Goal: Transaction & Acquisition: Purchase product/service

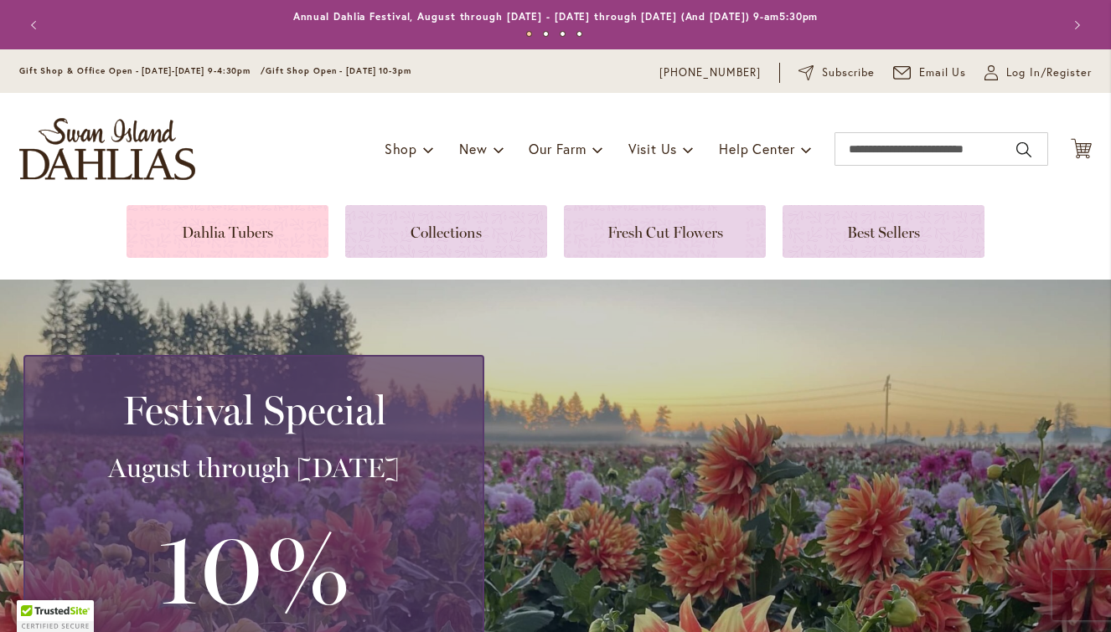
click at [250, 228] on link at bounding box center [227, 231] width 202 height 53
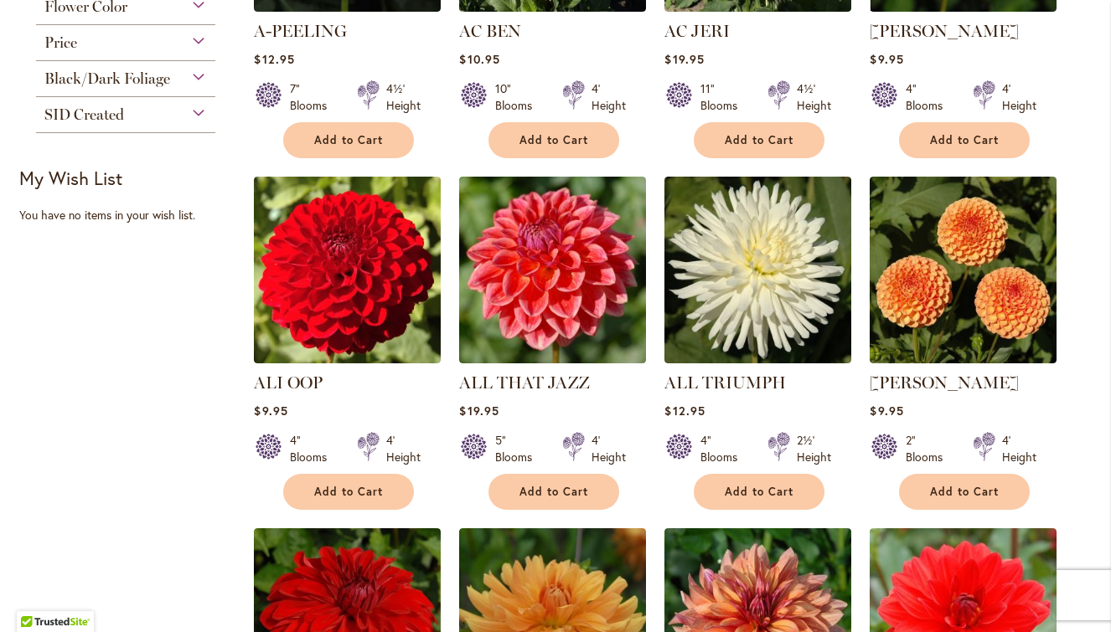
scroll to position [594, 0]
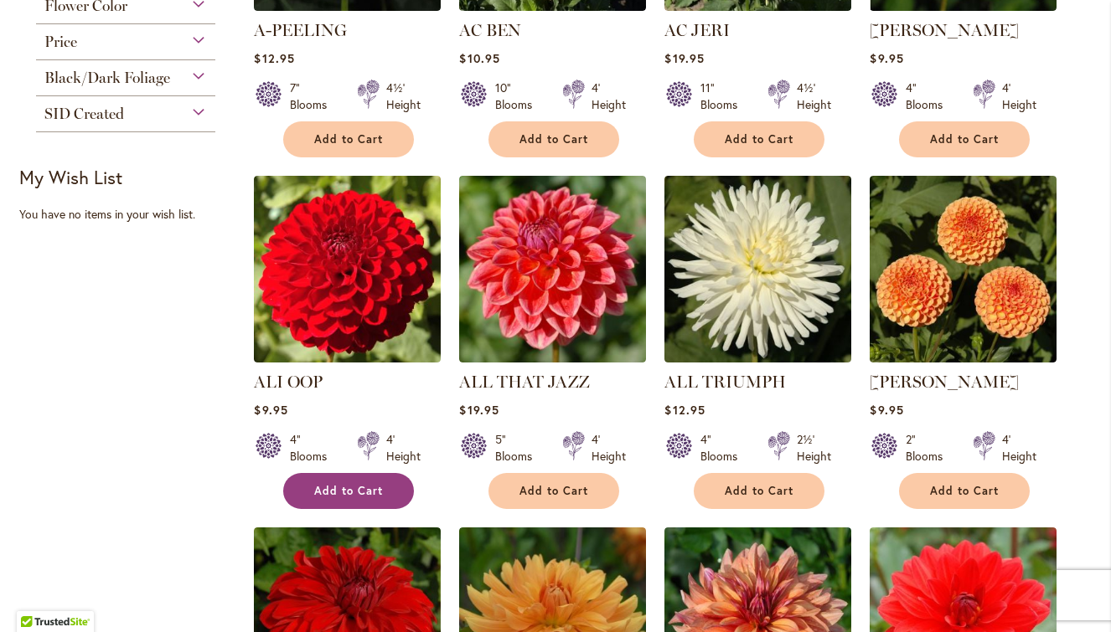
click at [365, 489] on span "Add to Cart" at bounding box center [348, 491] width 69 height 14
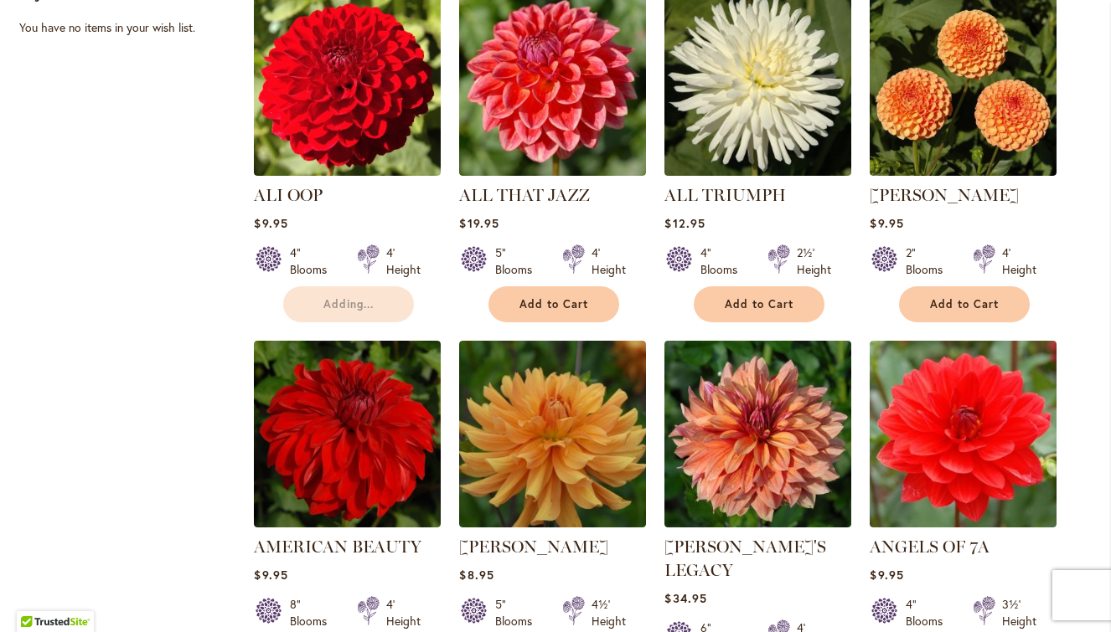
scroll to position [784, 0]
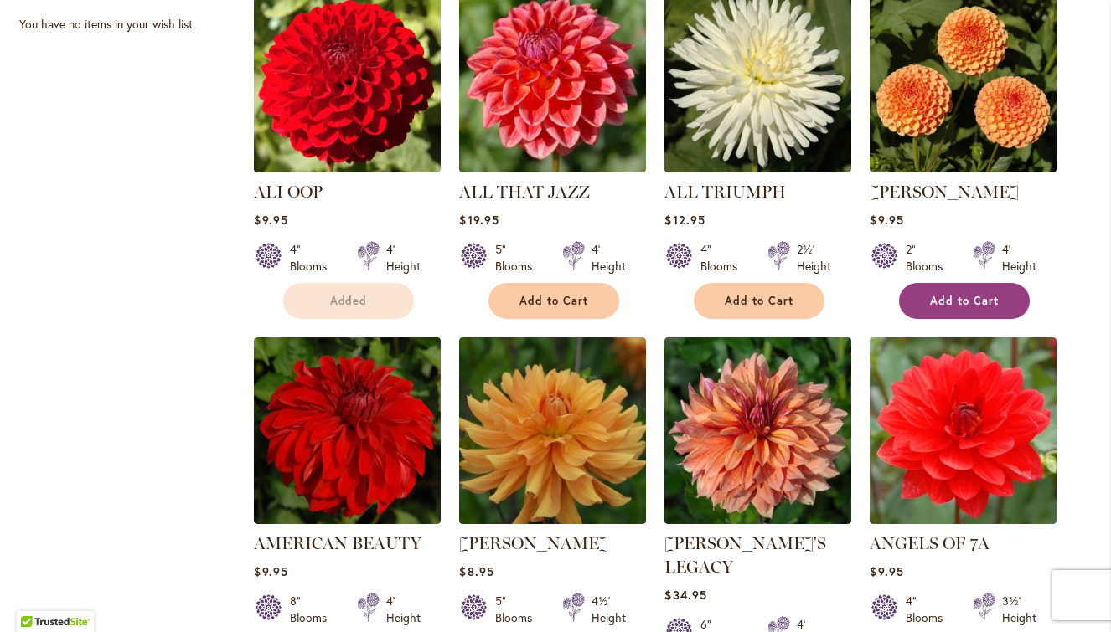
click at [984, 296] on span "Add to Cart" at bounding box center [964, 301] width 69 height 14
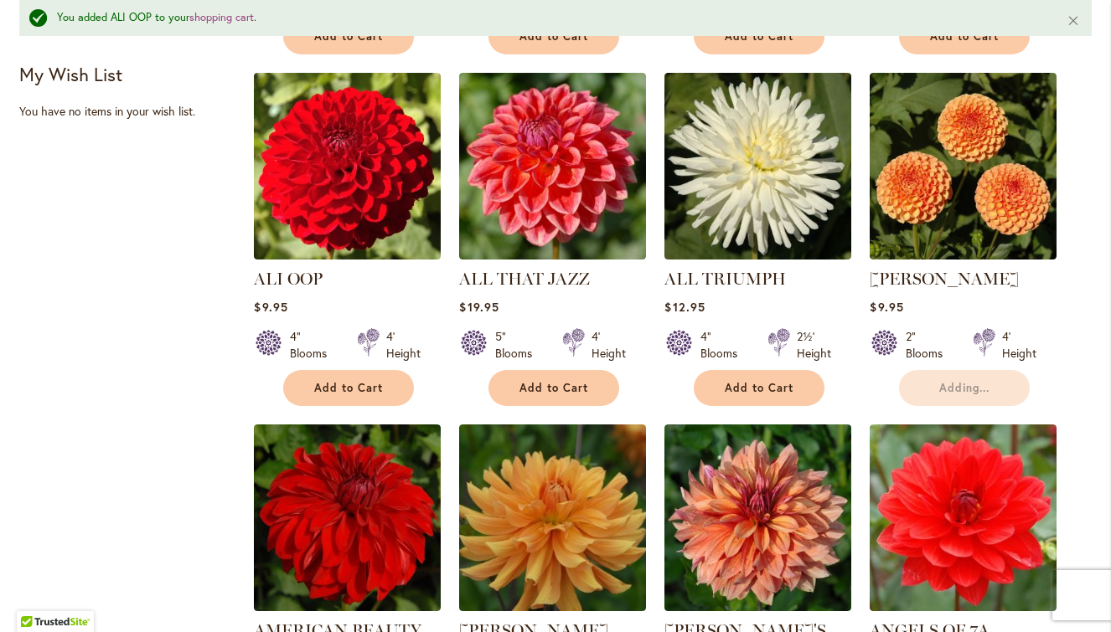
scroll to position [739, 0]
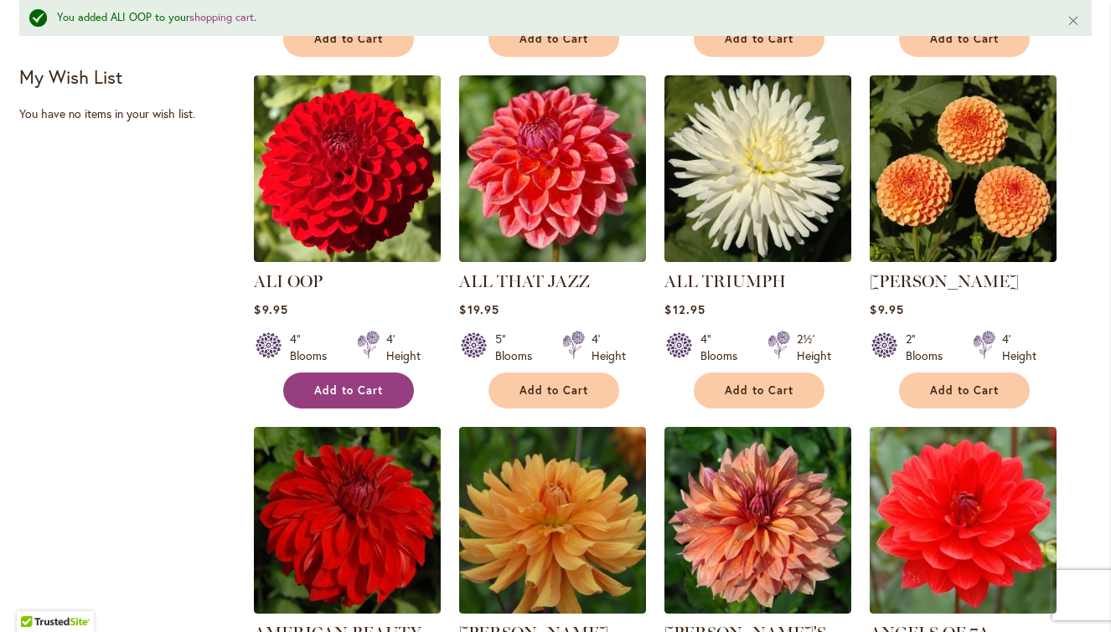
click at [353, 377] on button "Add to Cart" at bounding box center [348, 391] width 131 height 36
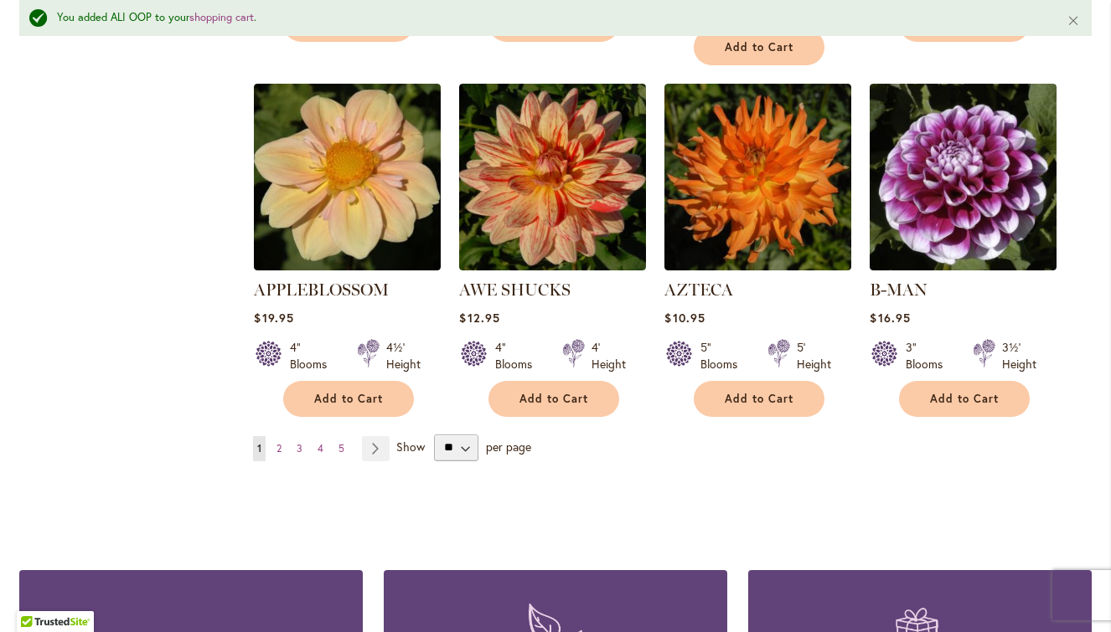
scroll to position [1459, 0]
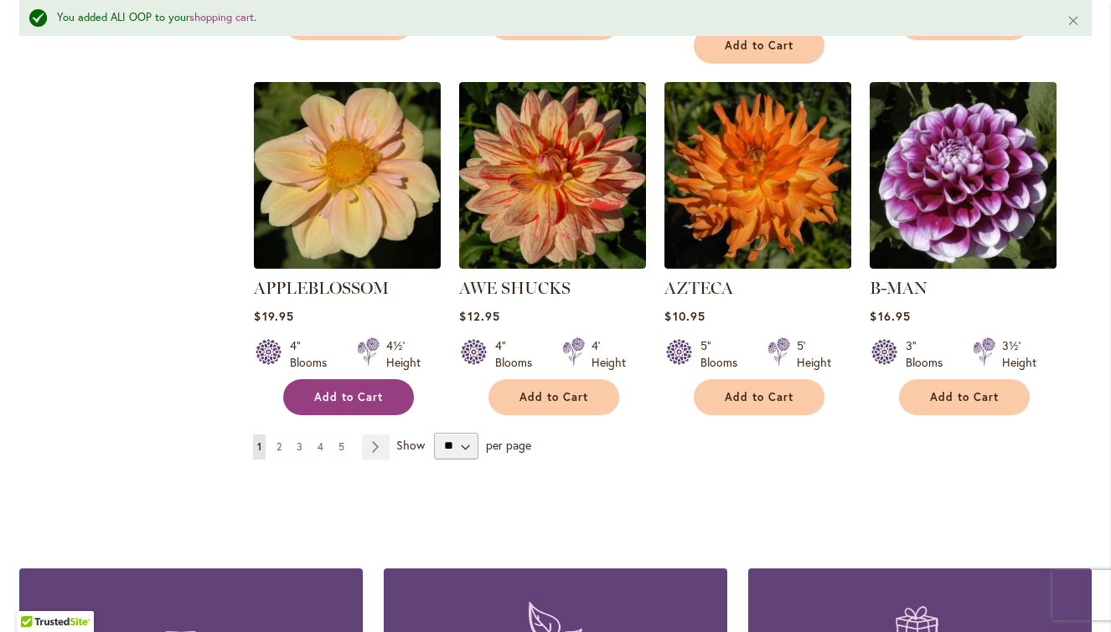
click at [340, 379] on button "Add to Cart" at bounding box center [348, 397] width 131 height 36
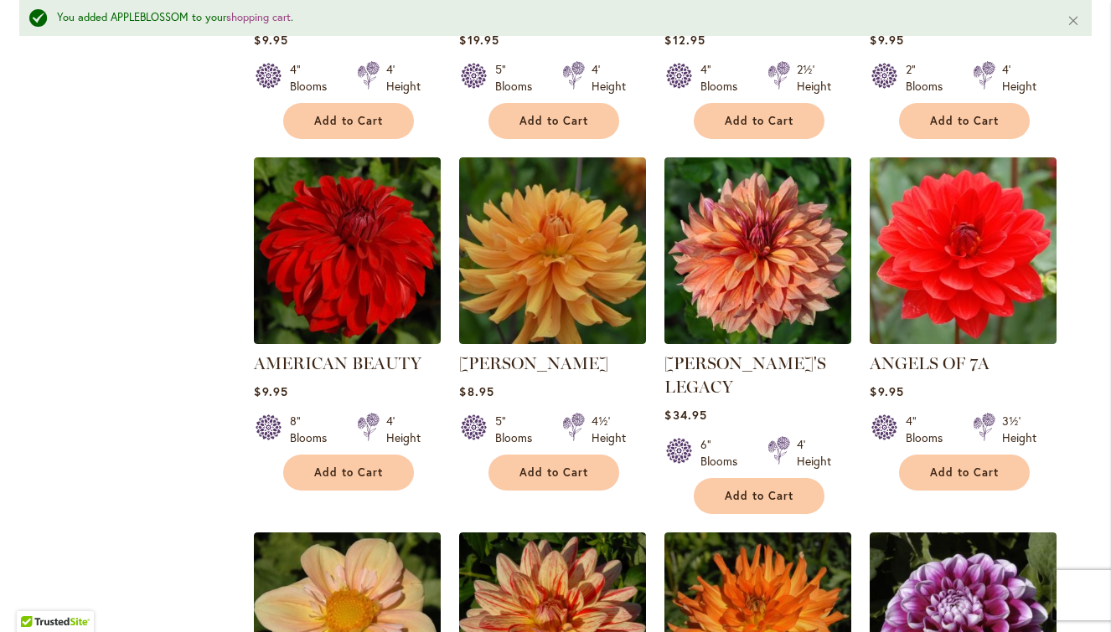
scroll to position [1028, 0]
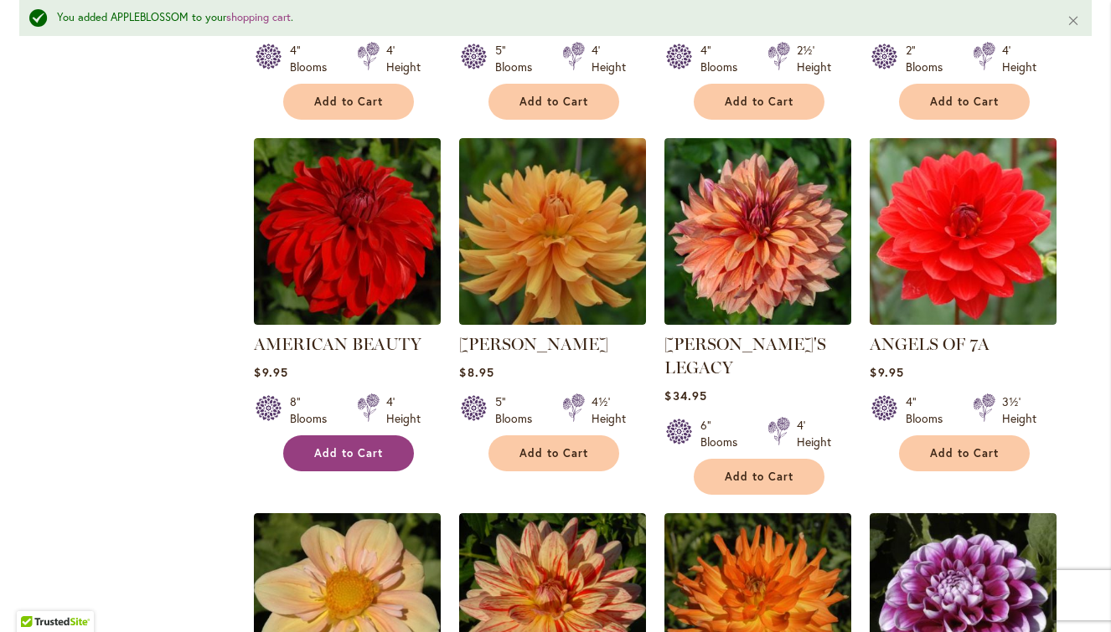
click at [328, 446] on span "Add to Cart" at bounding box center [348, 453] width 69 height 14
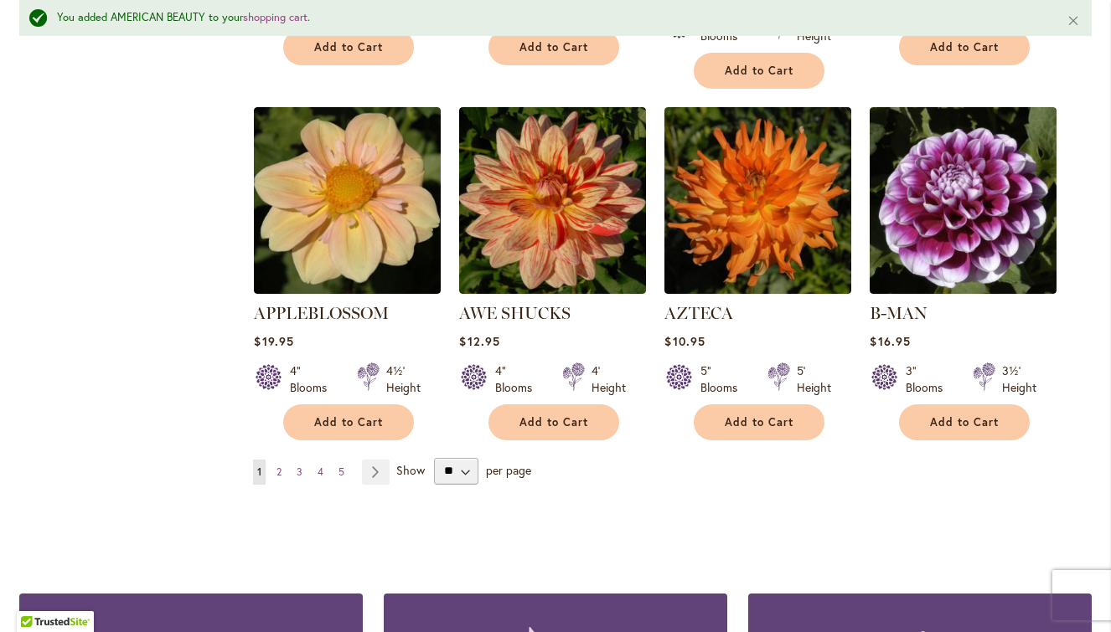
scroll to position [1436, 0]
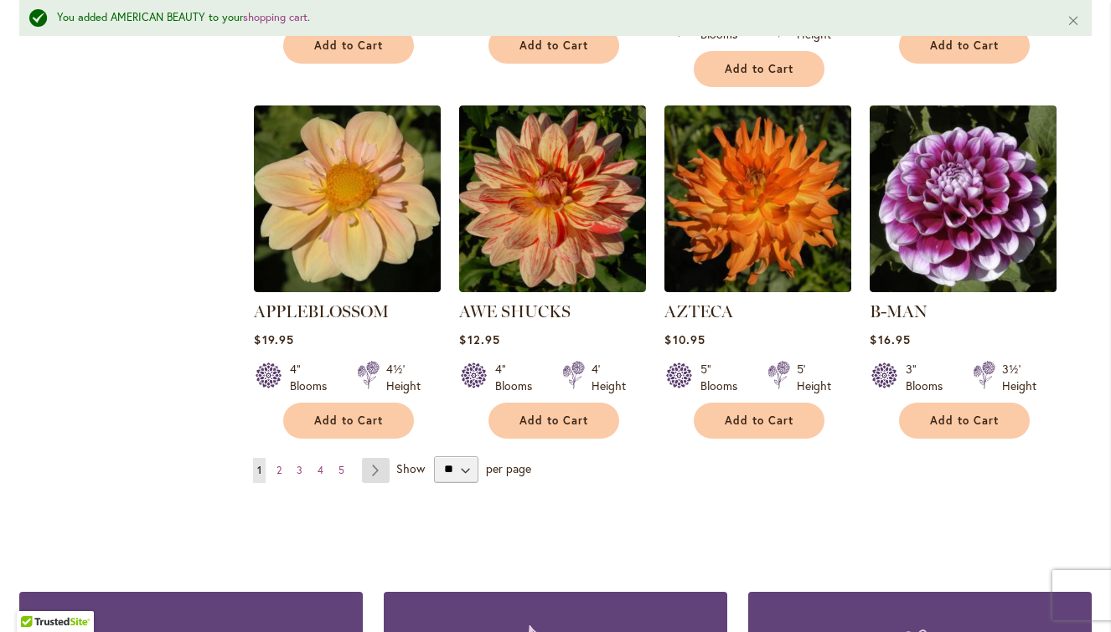
click at [373, 458] on link "Page Next" at bounding box center [376, 470] width 28 height 25
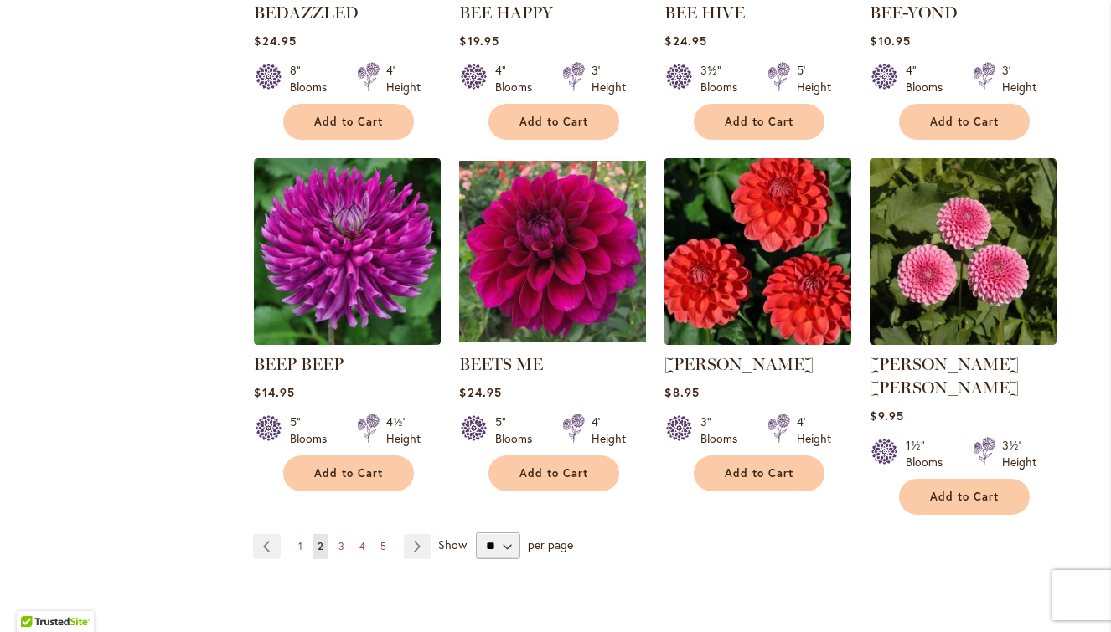
scroll to position [1320, 0]
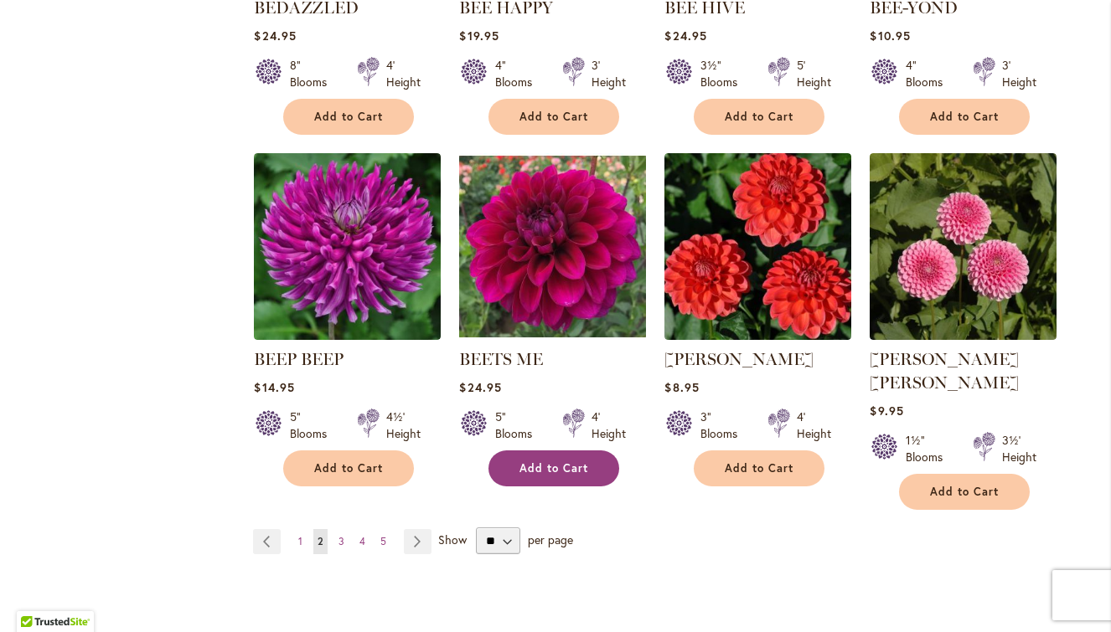
click at [568, 464] on span "Add to Cart" at bounding box center [553, 469] width 69 height 14
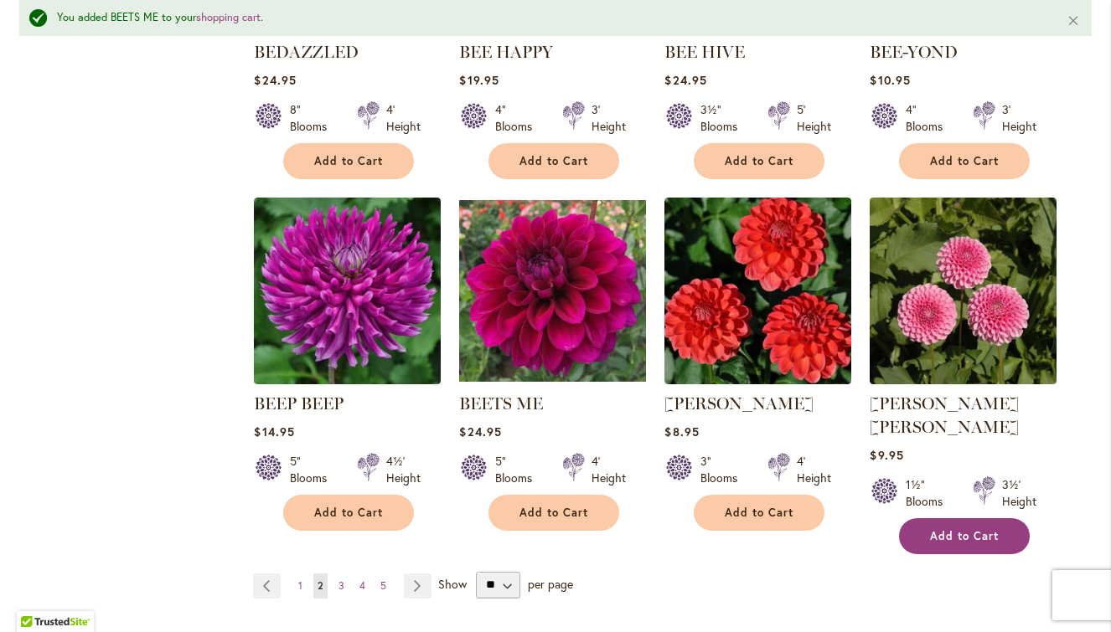
click at [958, 518] on button "Add to Cart" at bounding box center [964, 536] width 131 height 36
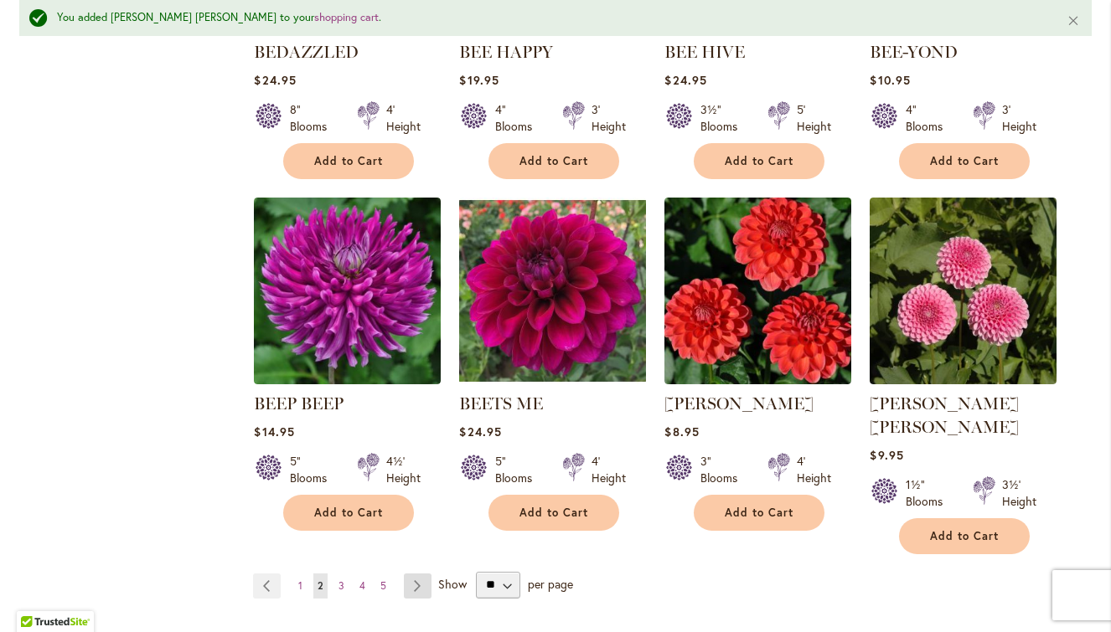
click at [420, 574] on link "Page Next" at bounding box center [418, 586] width 28 height 25
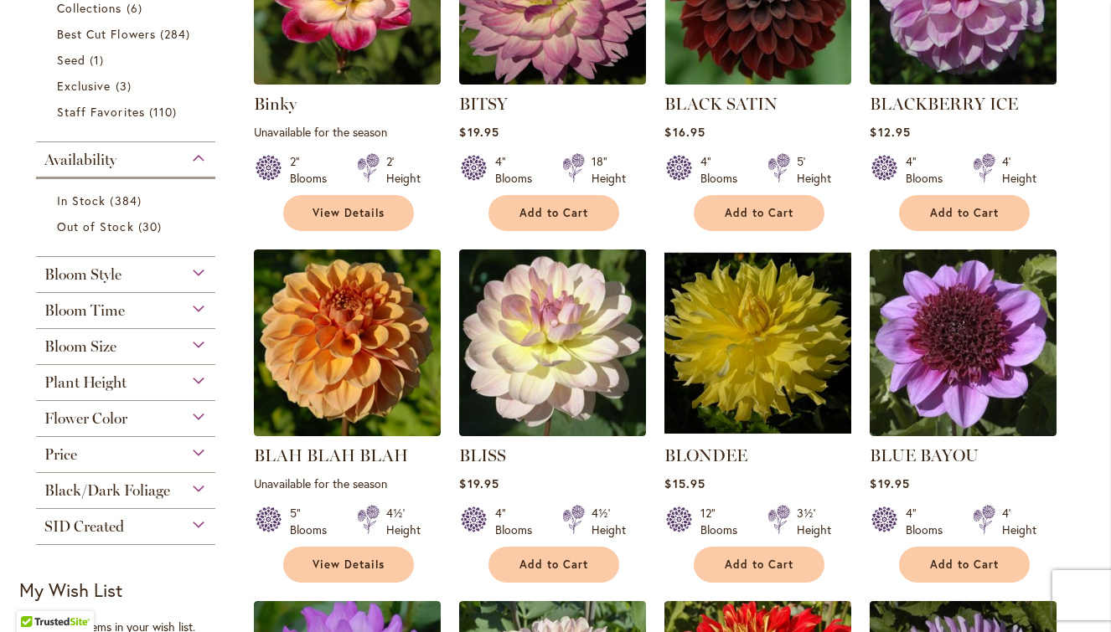
scroll to position [561, 0]
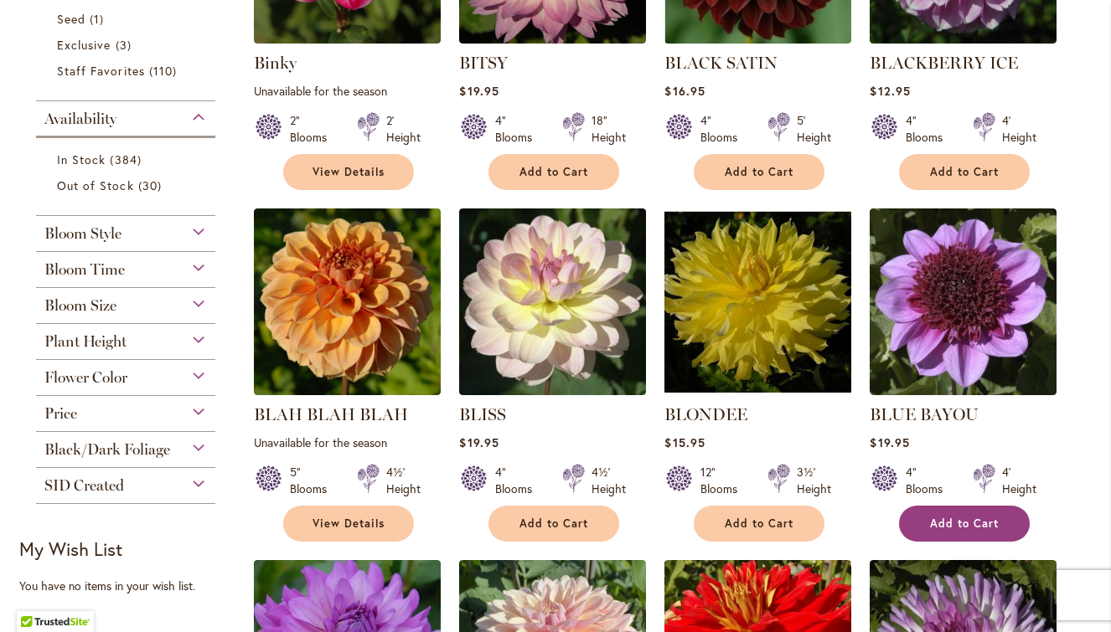
click at [965, 526] on span "Add to Cart" at bounding box center [964, 524] width 69 height 14
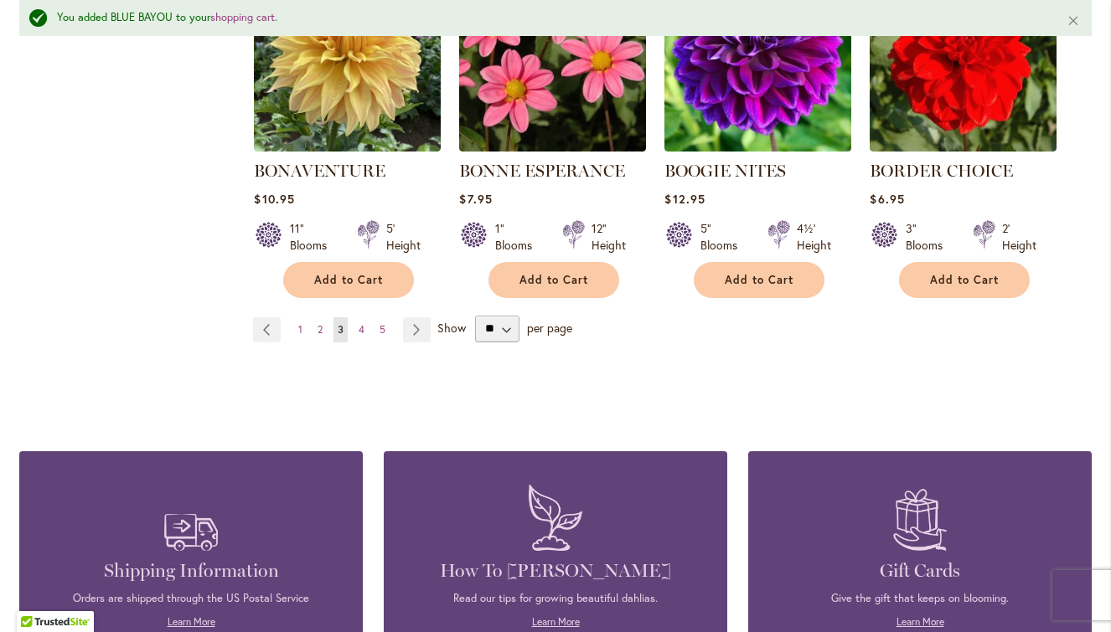
scroll to position [1554, 0]
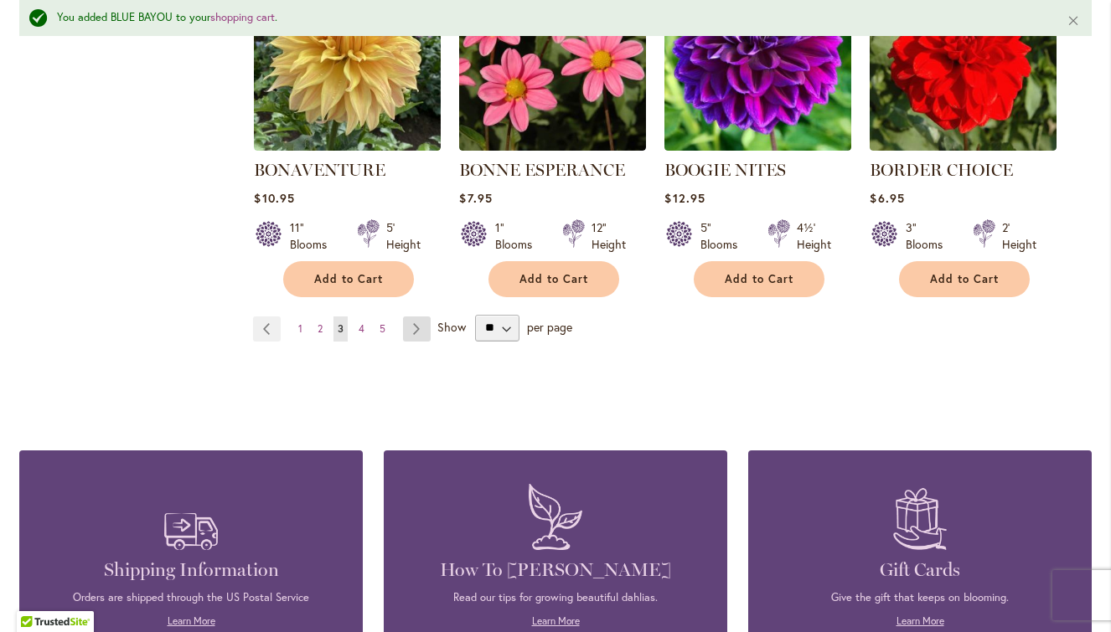
click at [426, 322] on link "Page Next" at bounding box center [417, 329] width 28 height 25
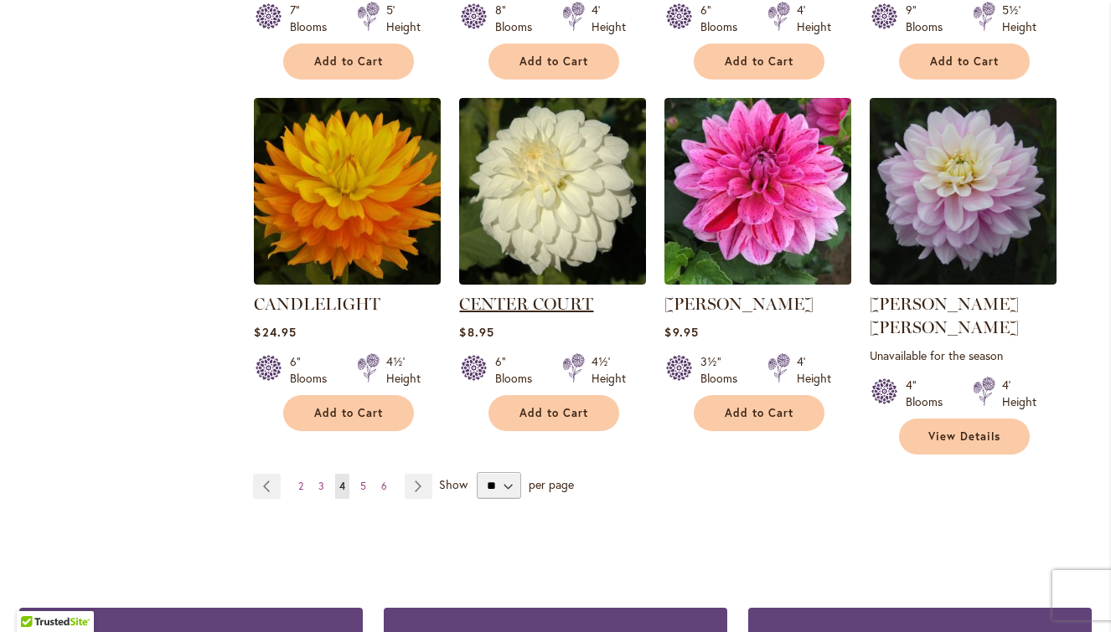
scroll to position [1419, 0]
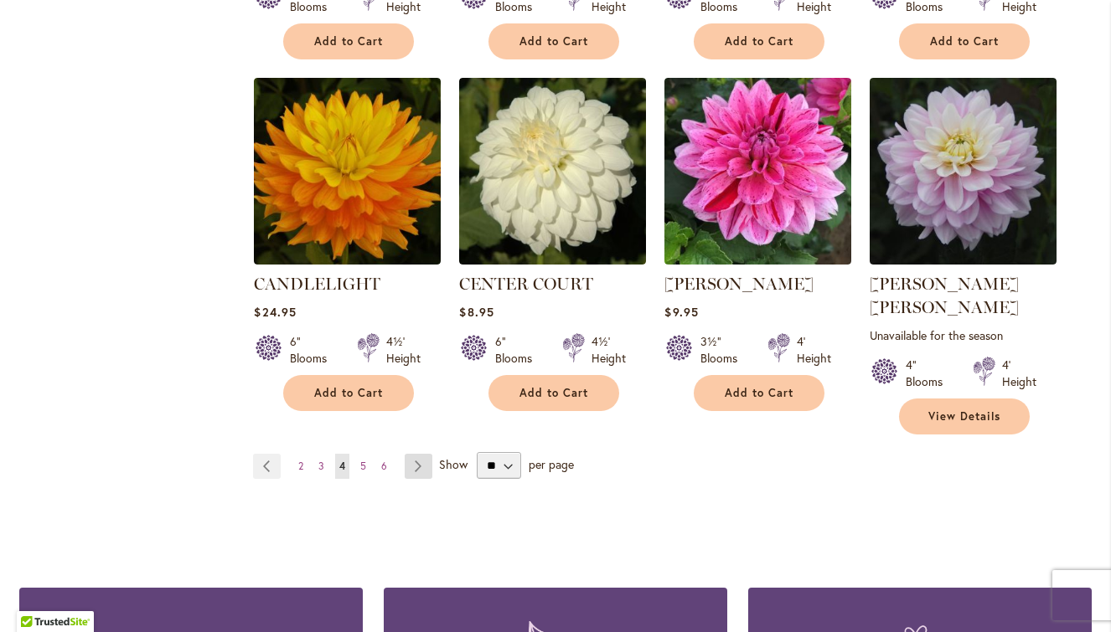
click at [415, 454] on link "Page Next" at bounding box center [419, 466] width 28 height 25
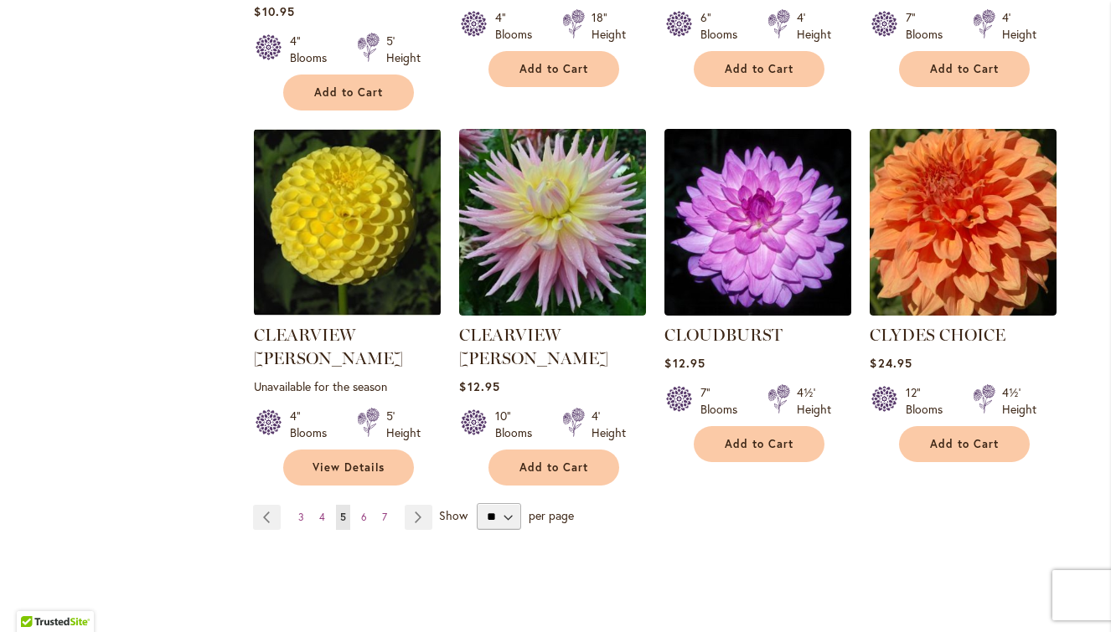
scroll to position [1400, 0]
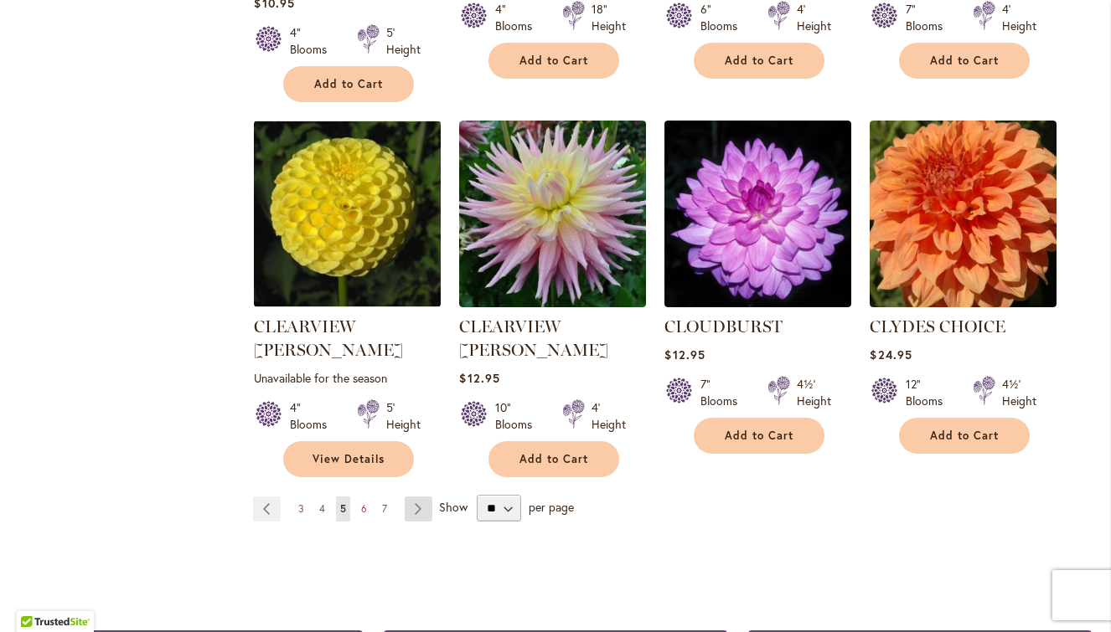
click at [427, 497] on link "Page Next" at bounding box center [419, 509] width 28 height 25
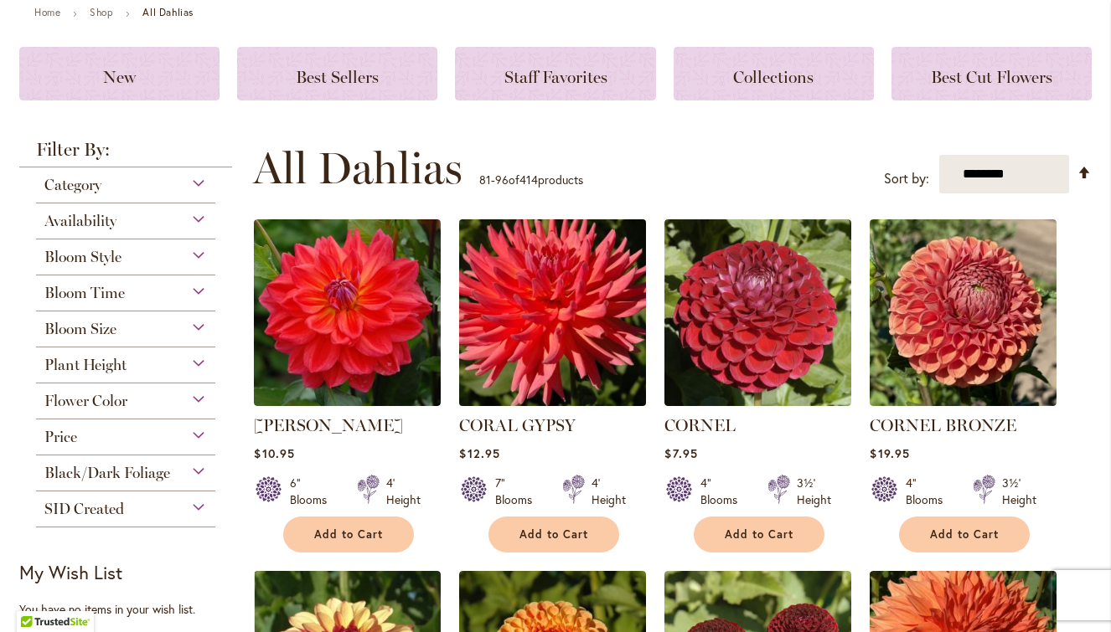
scroll to position [201, 0]
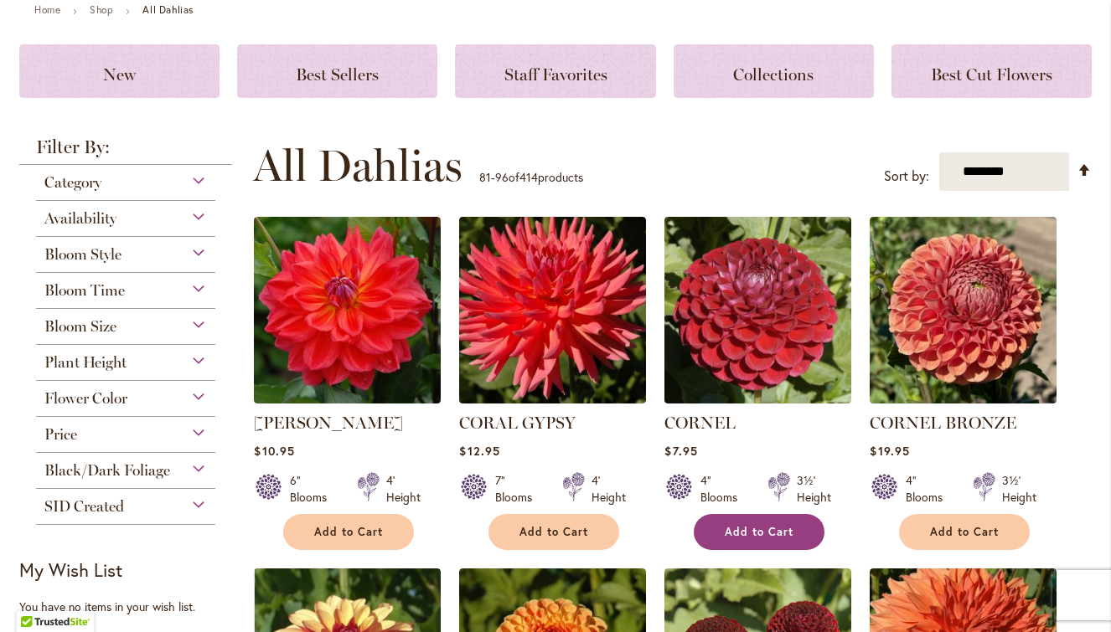
click at [755, 534] on span "Add to Cart" at bounding box center [759, 532] width 69 height 14
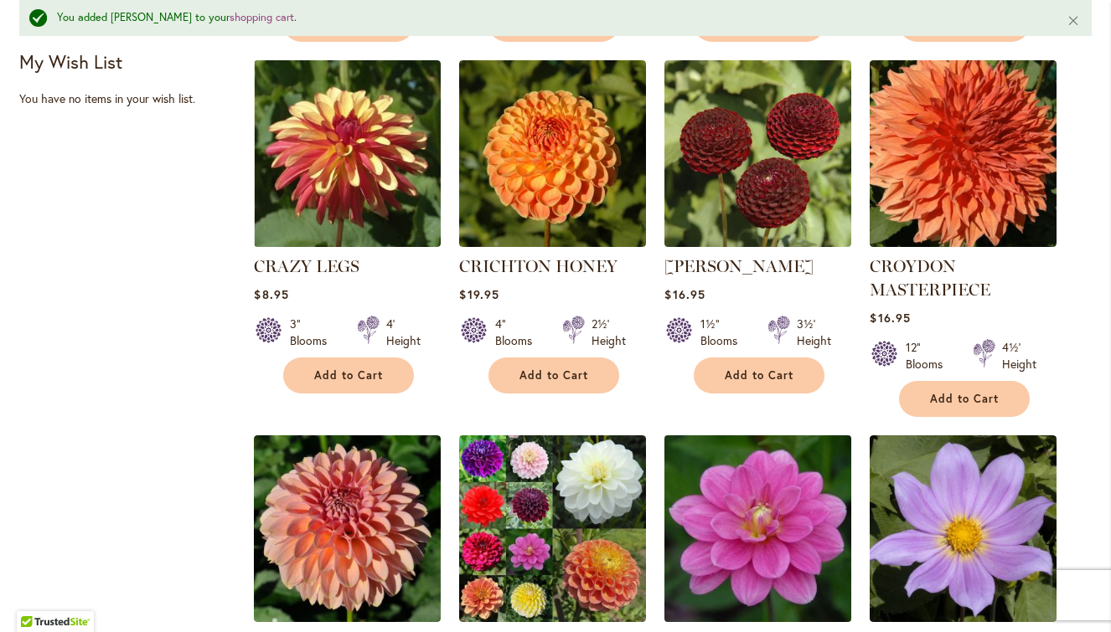
scroll to position [755, 0]
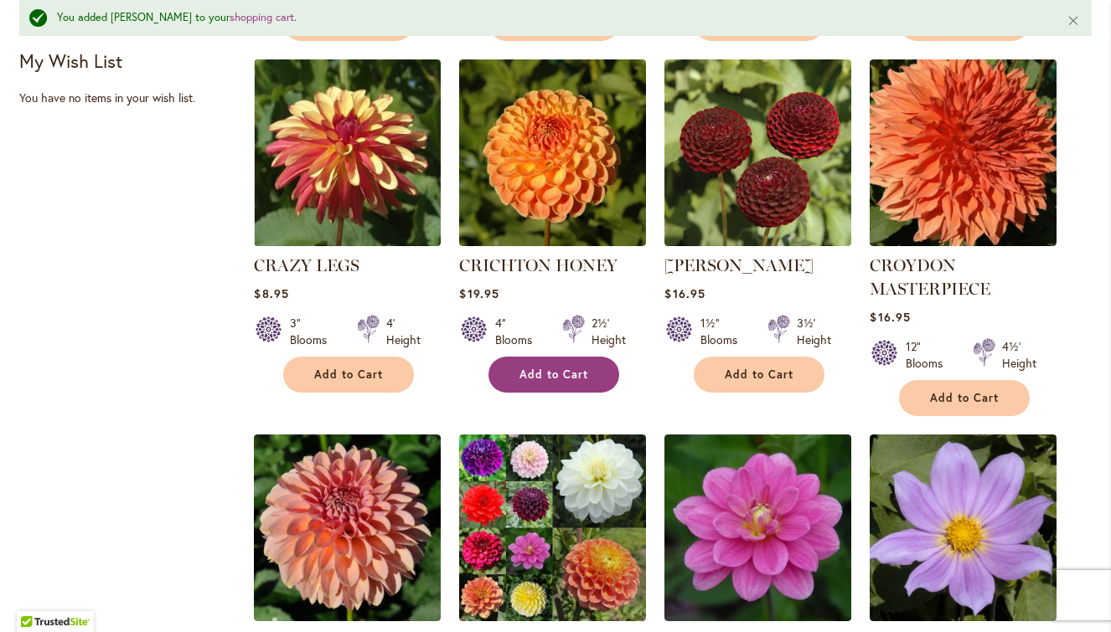
click at [570, 368] on span "Add to Cart" at bounding box center [553, 375] width 69 height 14
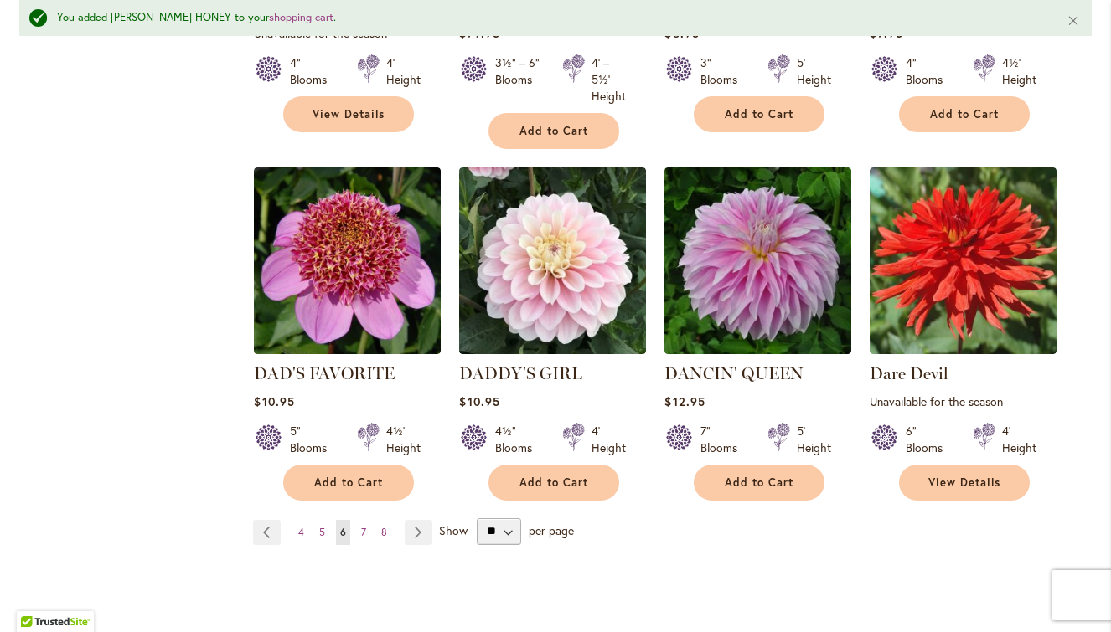
scroll to position [1392, 0]
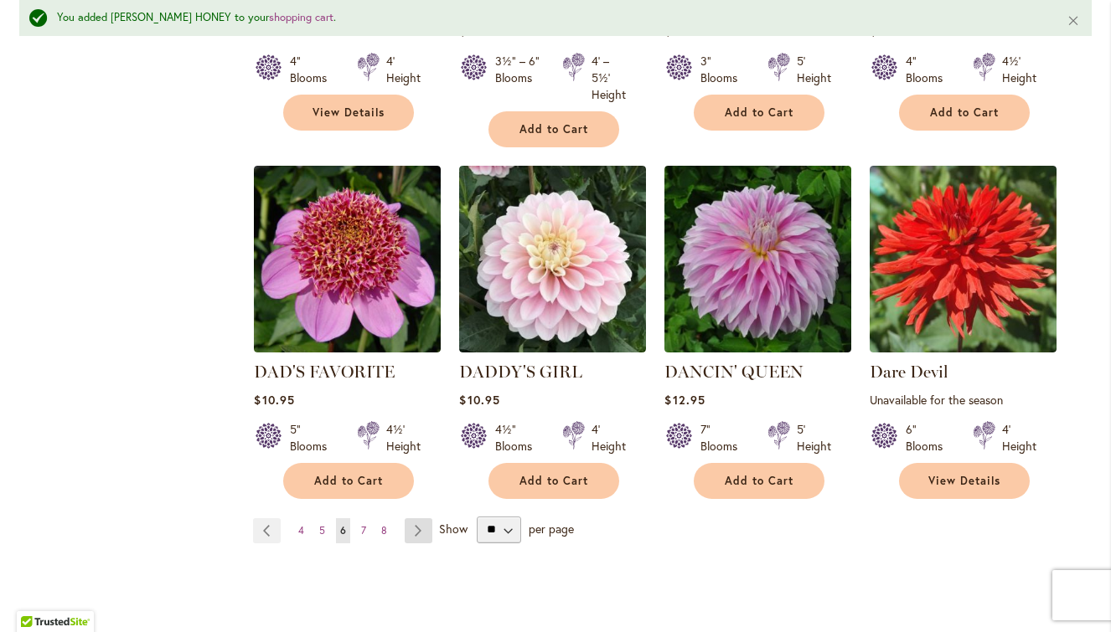
click at [416, 520] on link "Page Next" at bounding box center [419, 530] width 28 height 25
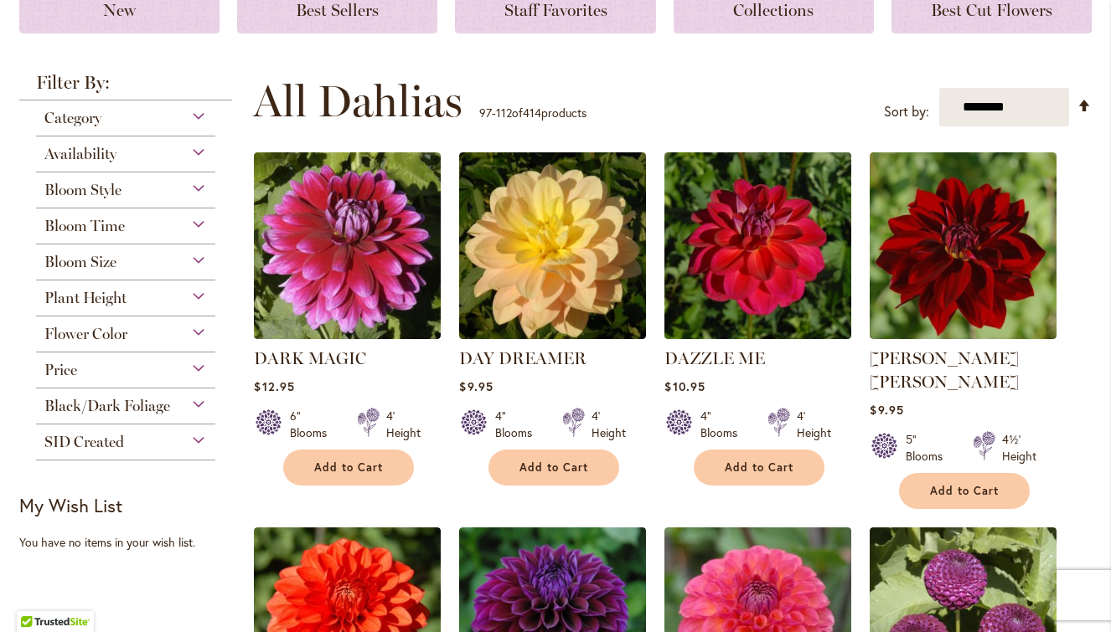
scroll to position [270, 0]
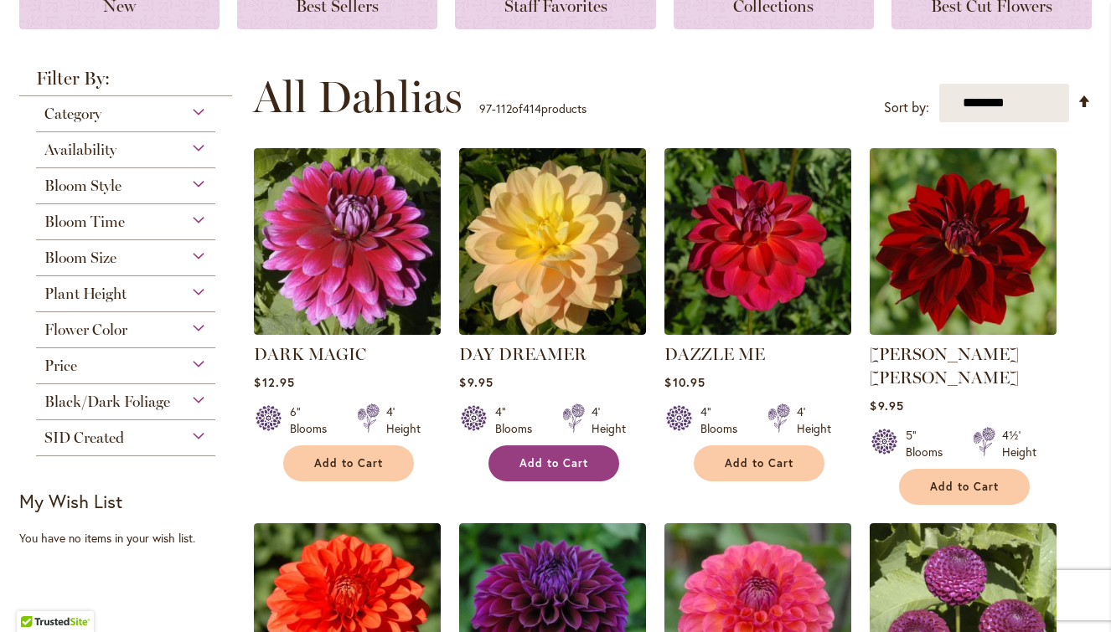
click at [555, 460] on span "Add to Cart" at bounding box center [553, 464] width 69 height 14
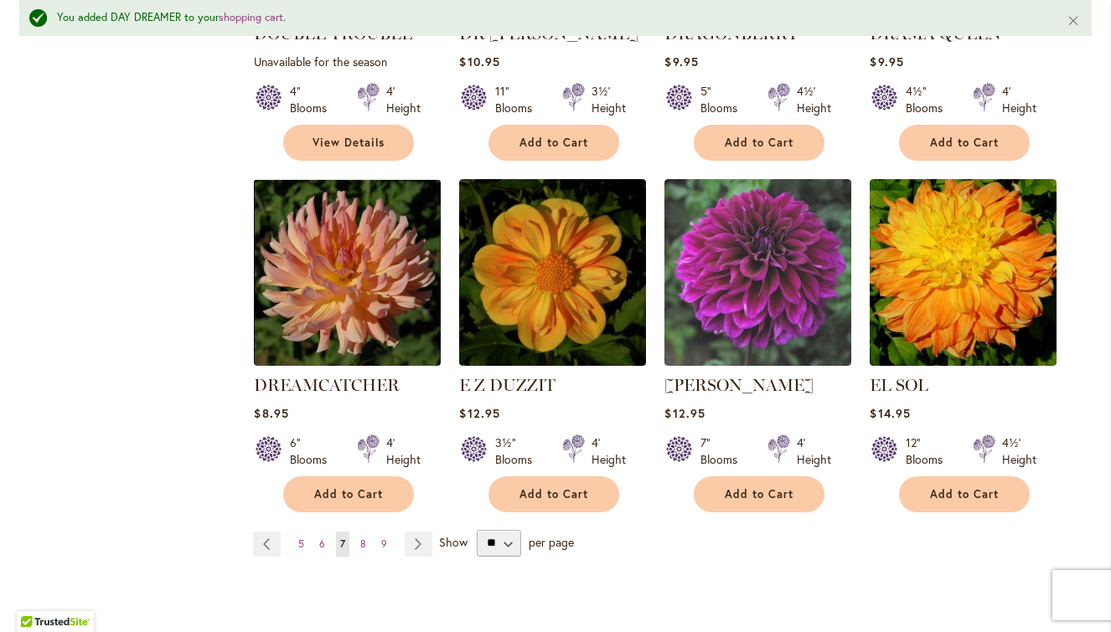
scroll to position [1386, 0]
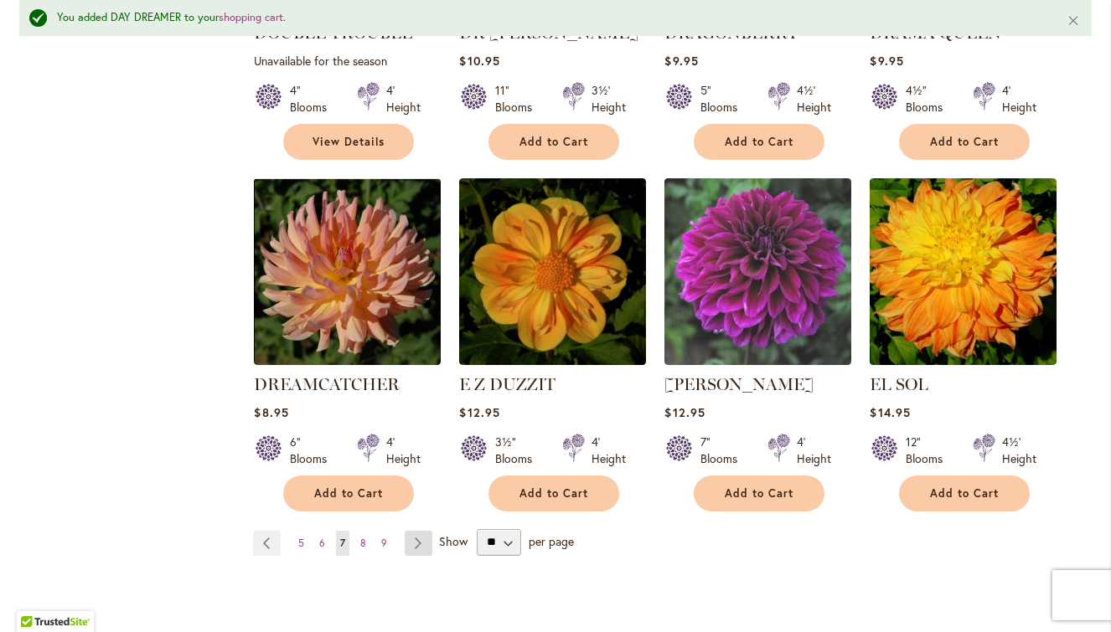
click at [418, 531] on link "Page Next" at bounding box center [419, 543] width 28 height 25
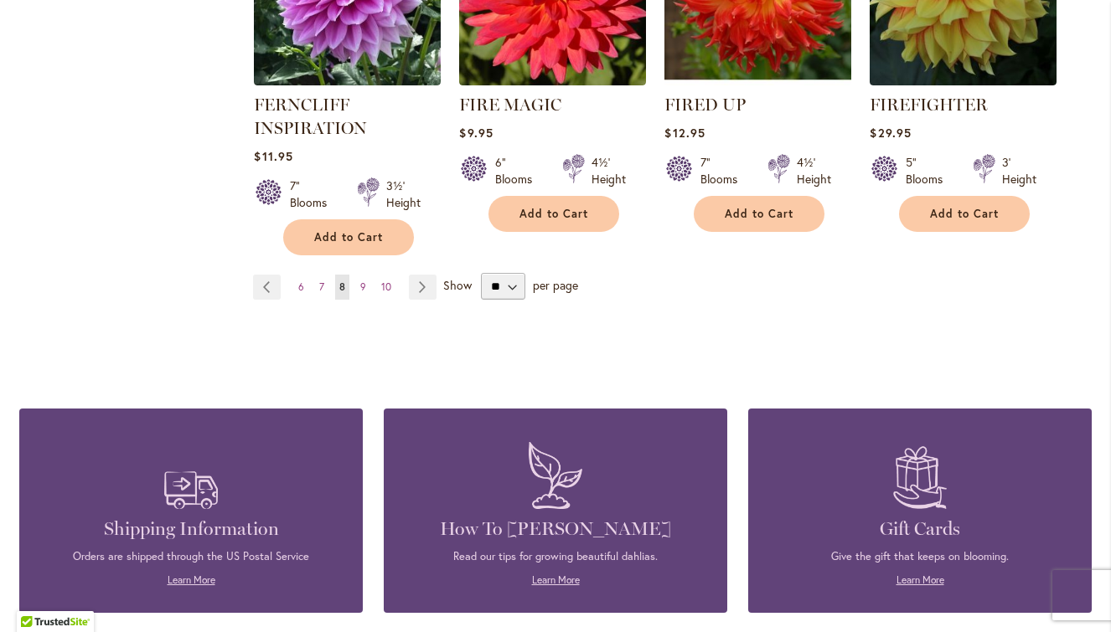
scroll to position [1629, 0]
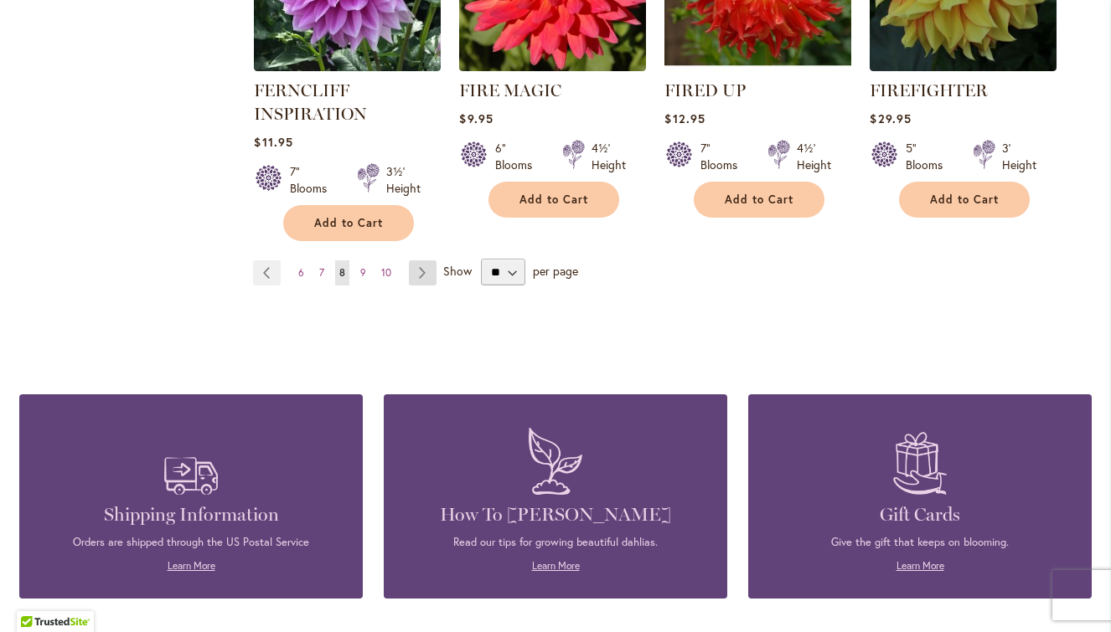
click at [420, 273] on link "Page Next" at bounding box center [423, 273] width 28 height 25
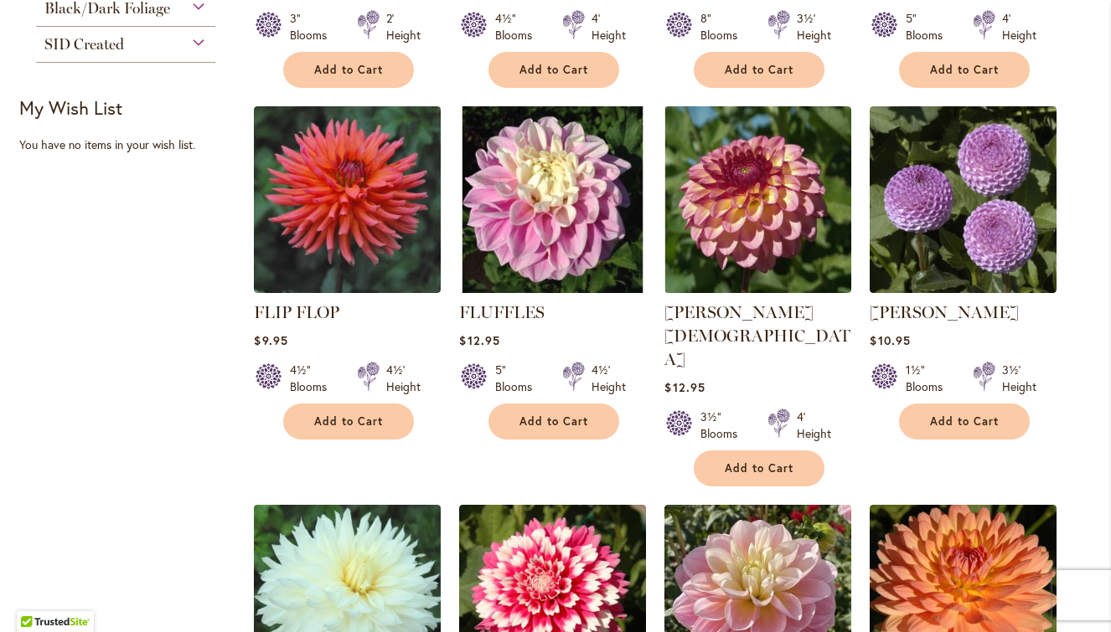
scroll to position [678, 0]
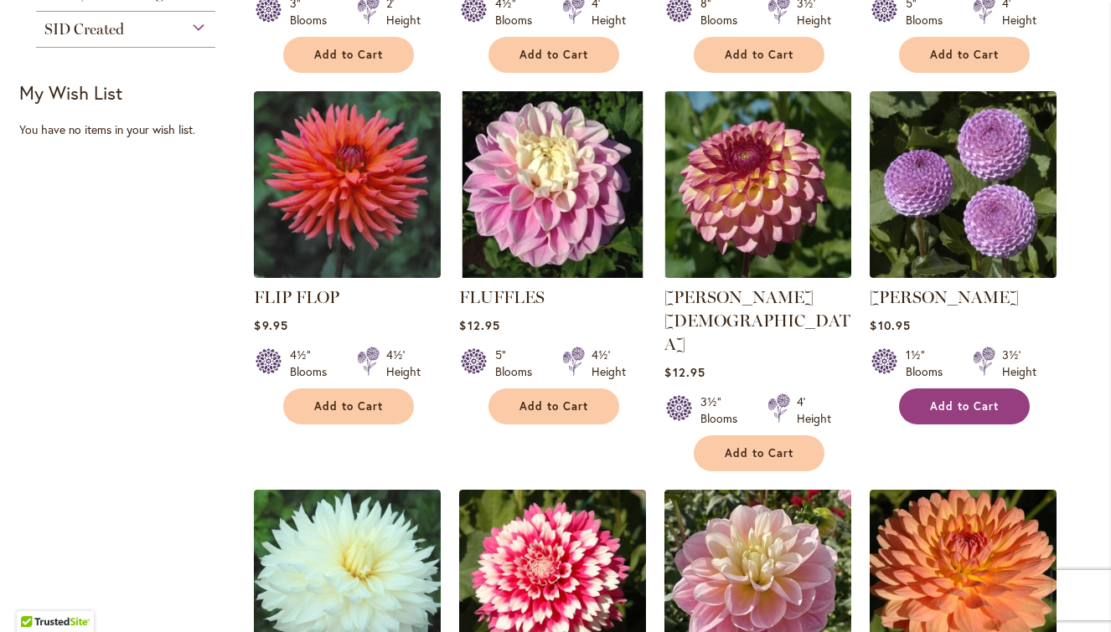
click at [929, 406] on button "Add to Cart" at bounding box center [964, 407] width 131 height 36
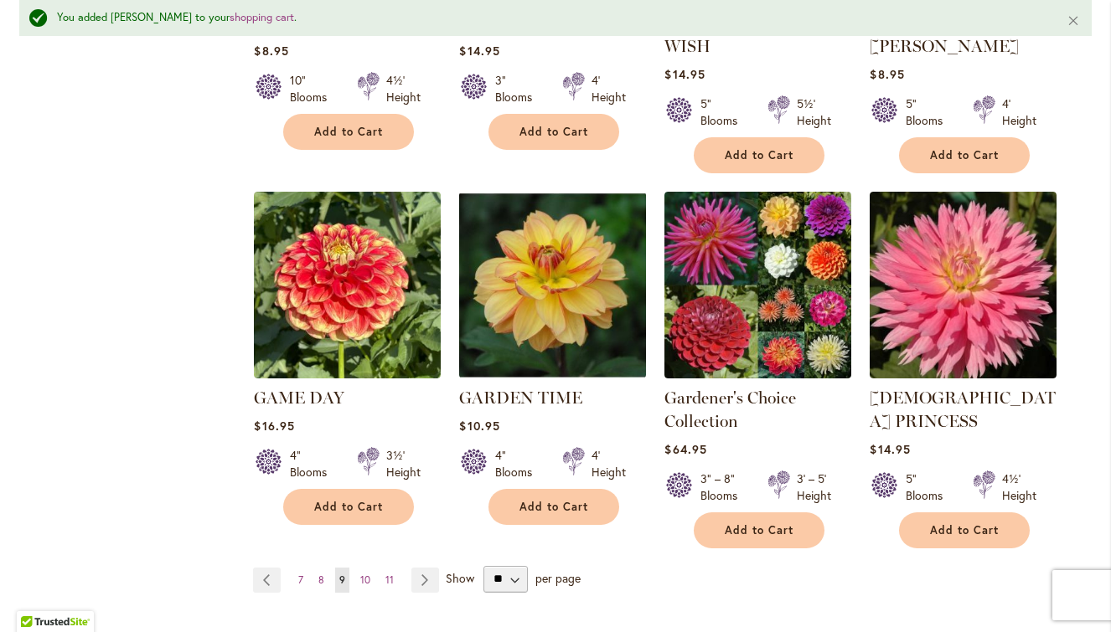
scroll to position [1397, 0]
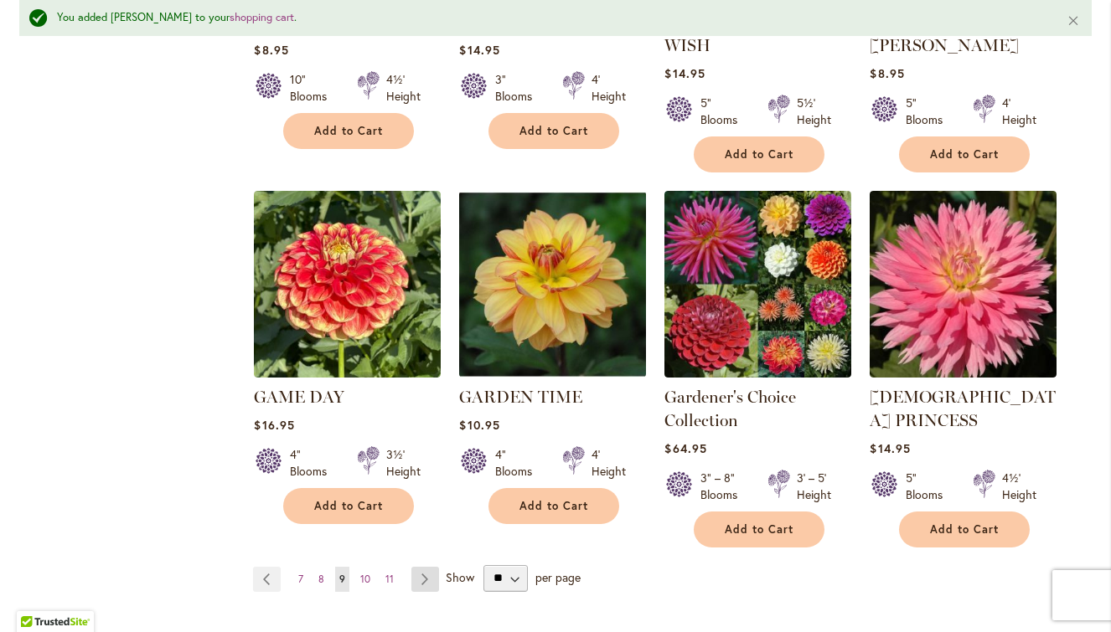
click at [420, 567] on link "Page Next" at bounding box center [425, 579] width 28 height 25
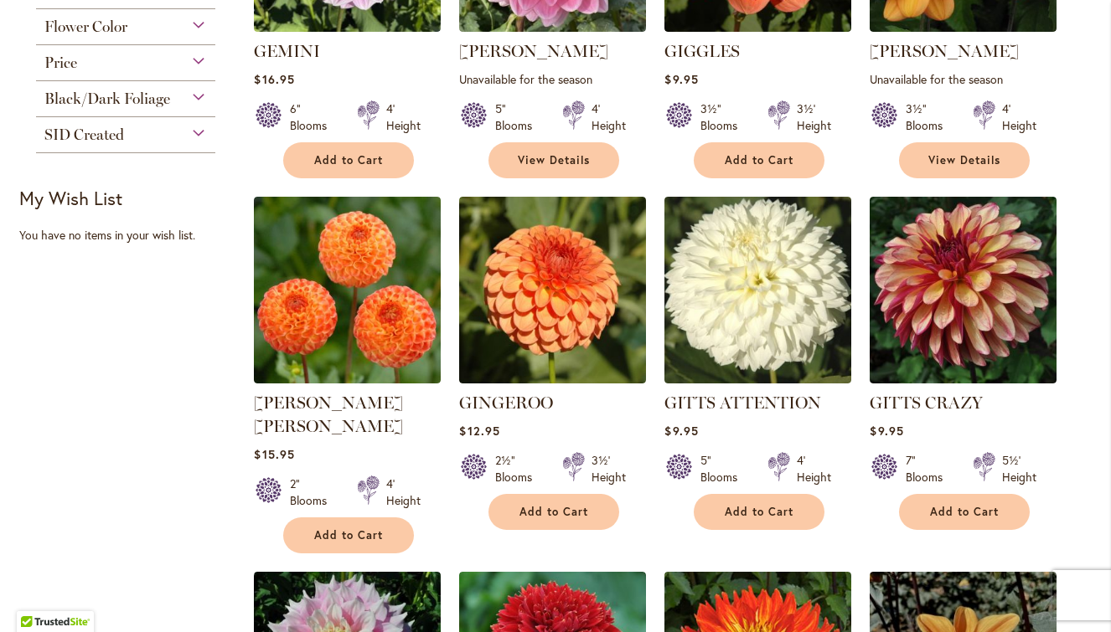
scroll to position [575, 0]
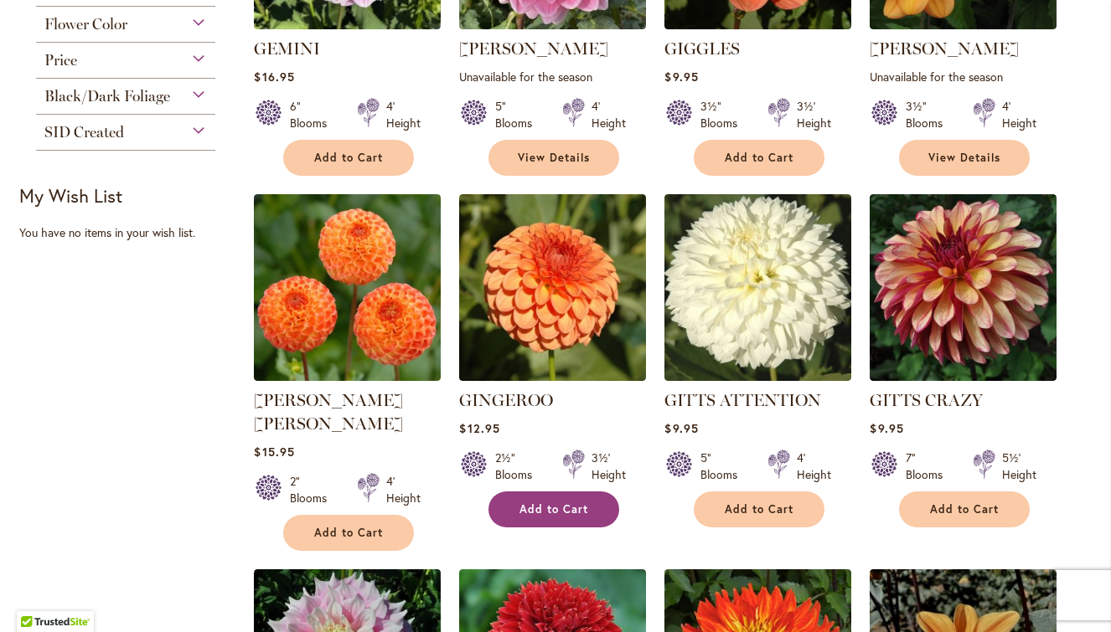
click at [518, 503] on button "Add to Cart" at bounding box center [553, 510] width 131 height 36
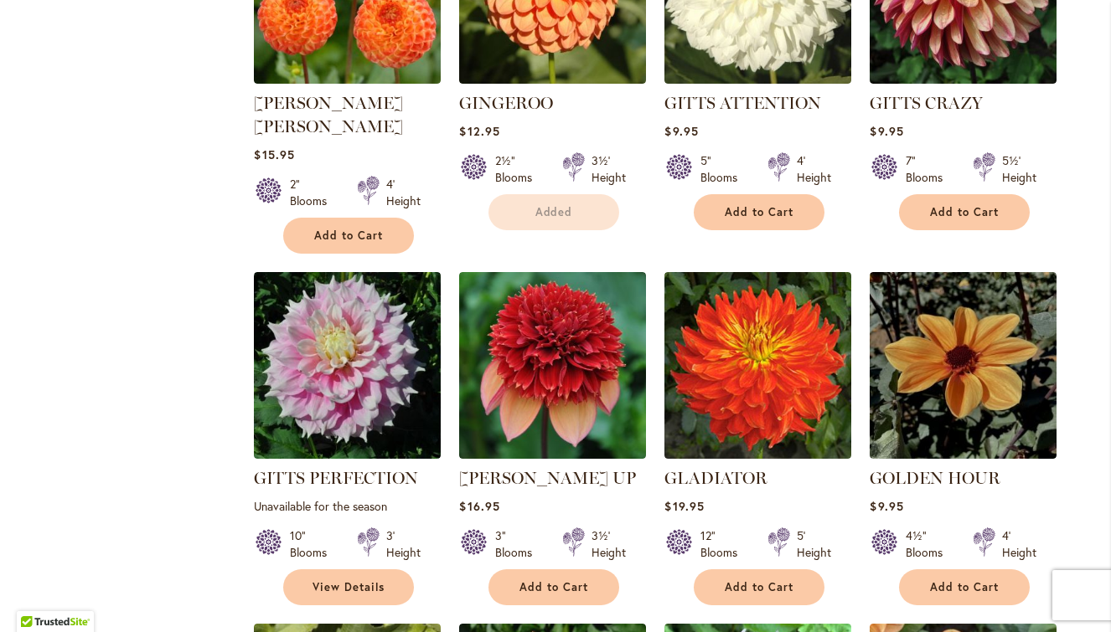
scroll to position [903, 0]
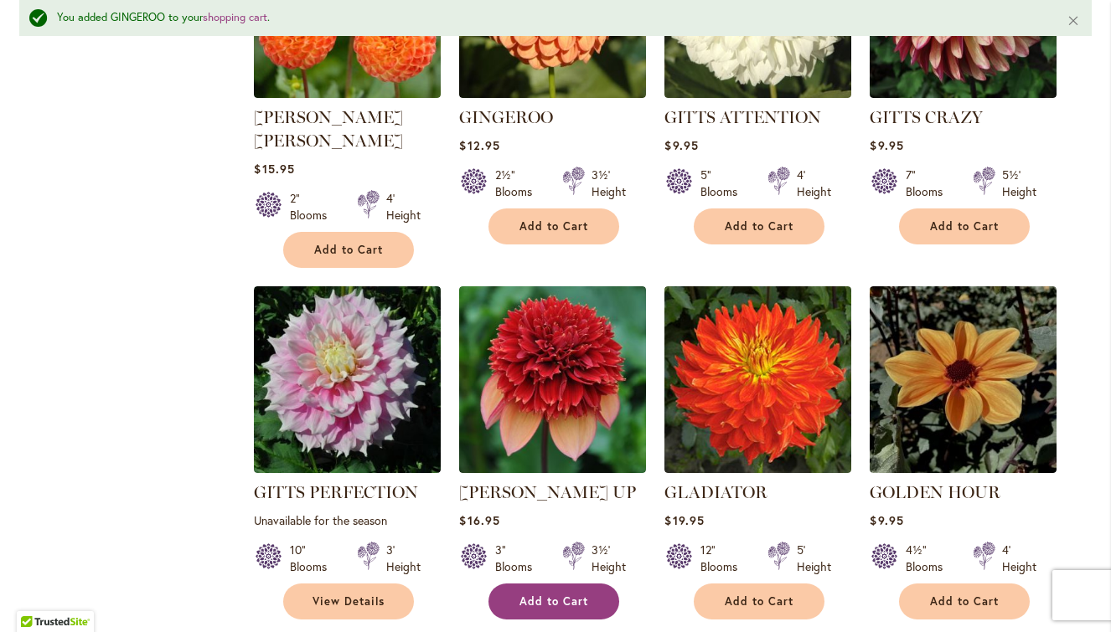
click at [540, 595] on span "Add to Cart" at bounding box center [553, 602] width 69 height 14
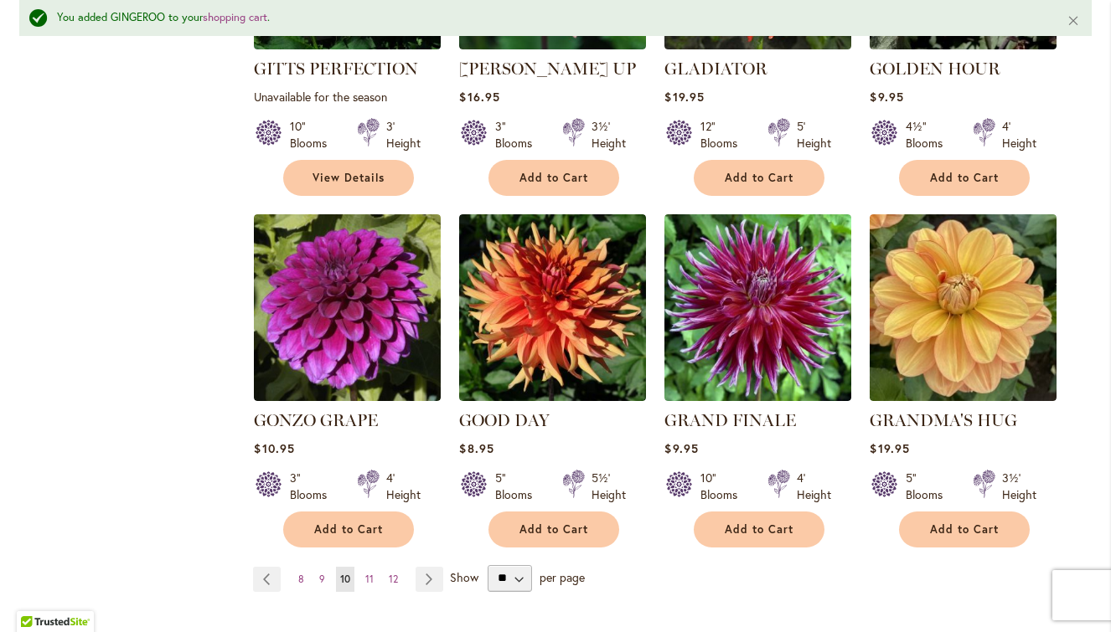
scroll to position [1349, 0]
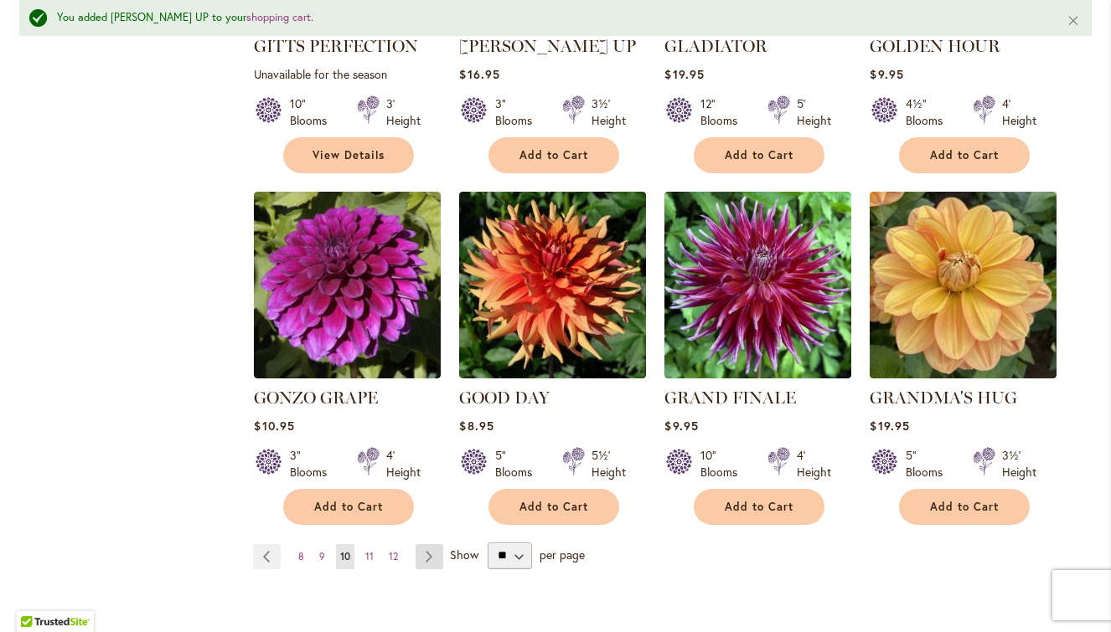
click at [429, 544] on link "Page Next" at bounding box center [429, 556] width 28 height 25
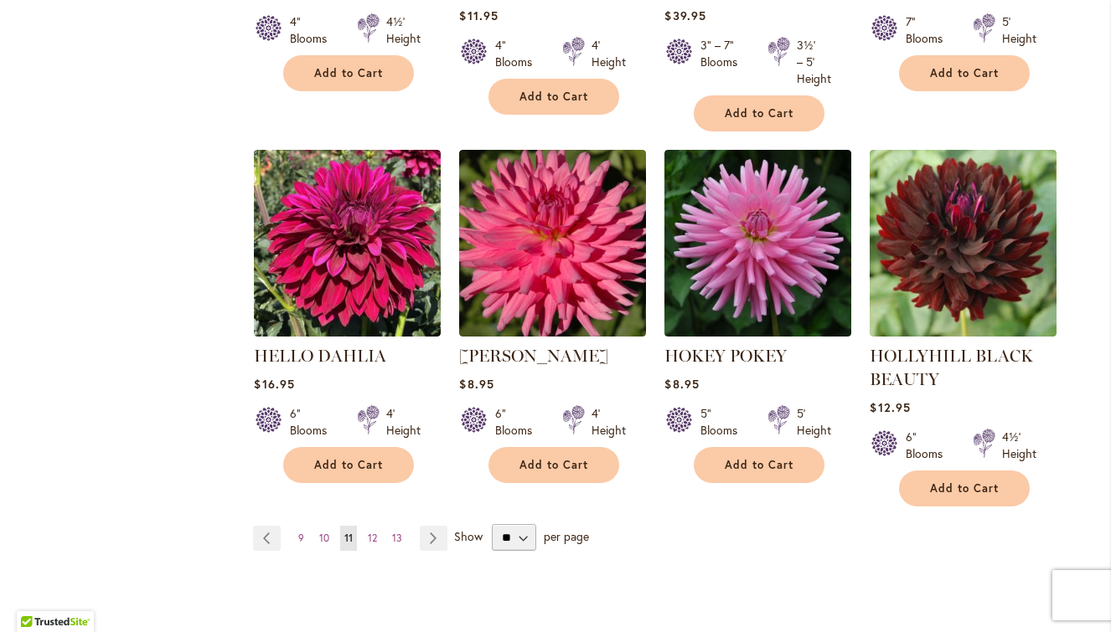
scroll to position [1396, 0]
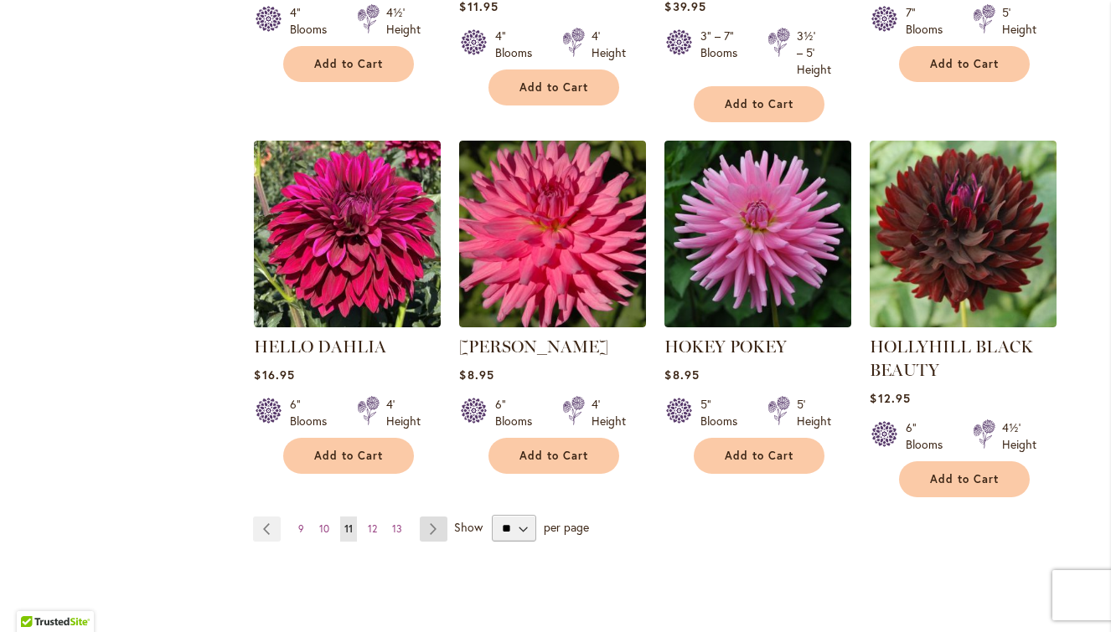
click at [431, 526] on link "Page Next" at bounding box center [434, 529] width 28 height 25
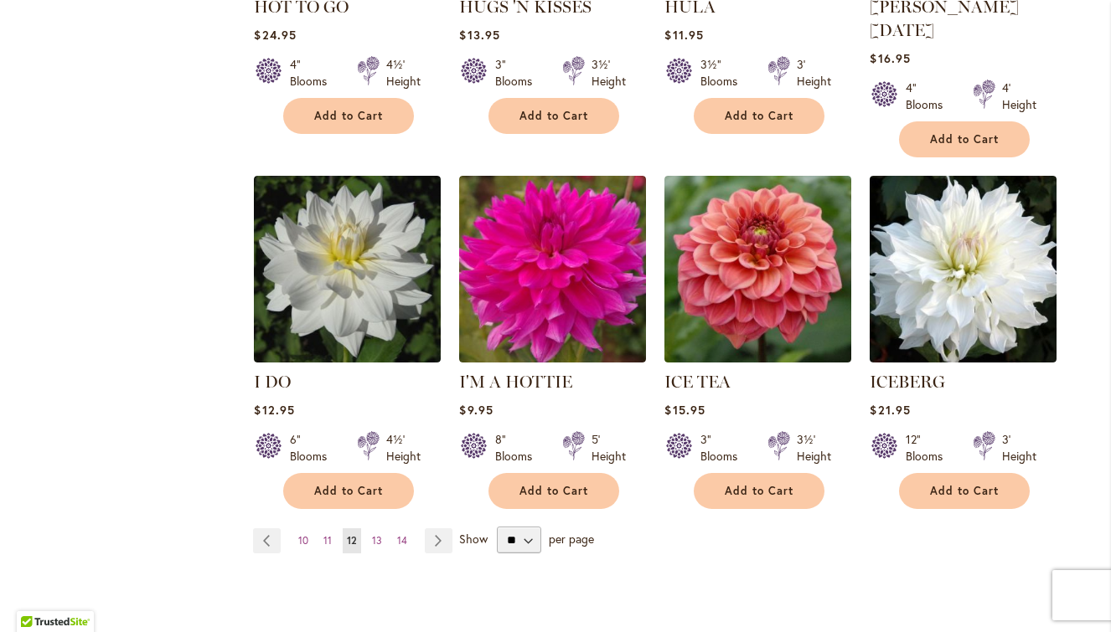
scroll to position [1324, 0]
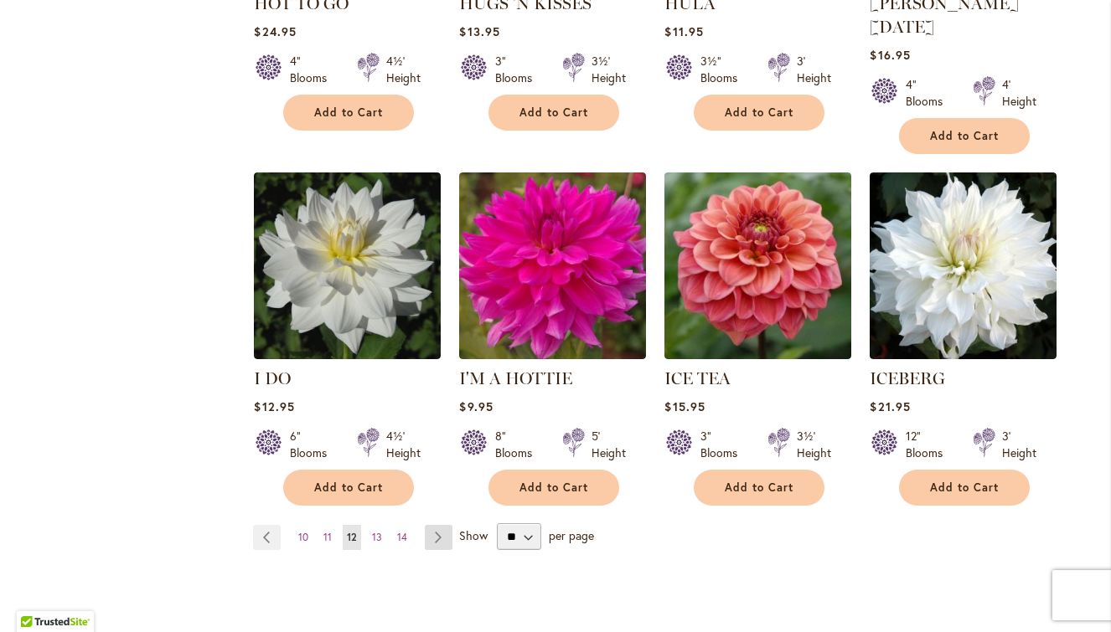
click at [432, 525] on link "Page Next" at bounding box center [439, 537] width 28 height 25
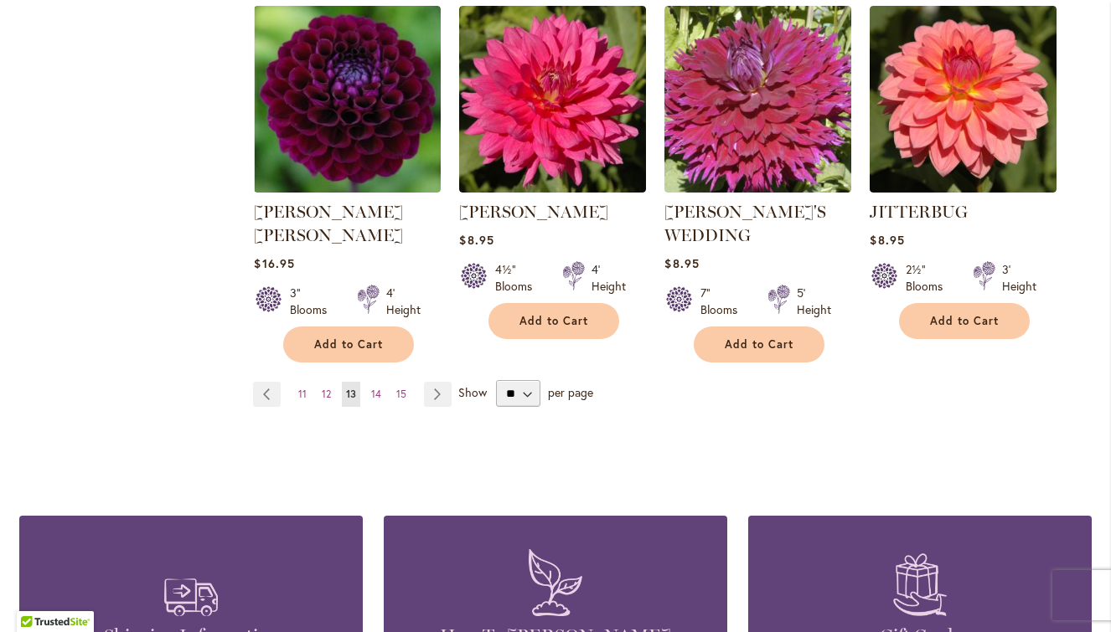
scroll to position [1511, 0]
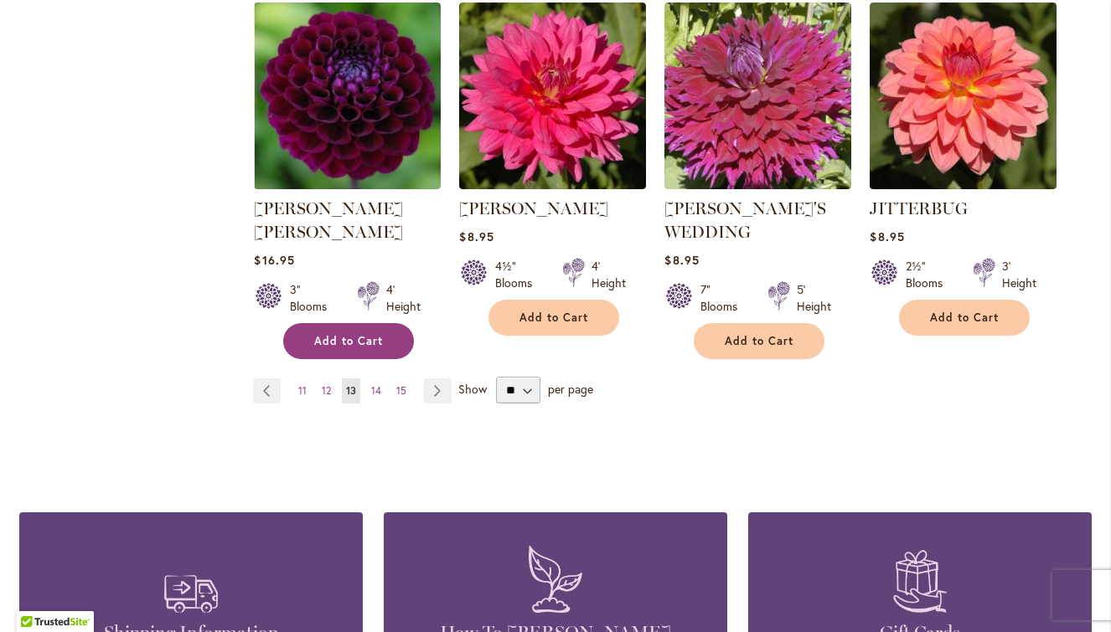
click at [377, 334] on span "Add to Cart" at bounding box center [348, 341] width 69 height 14
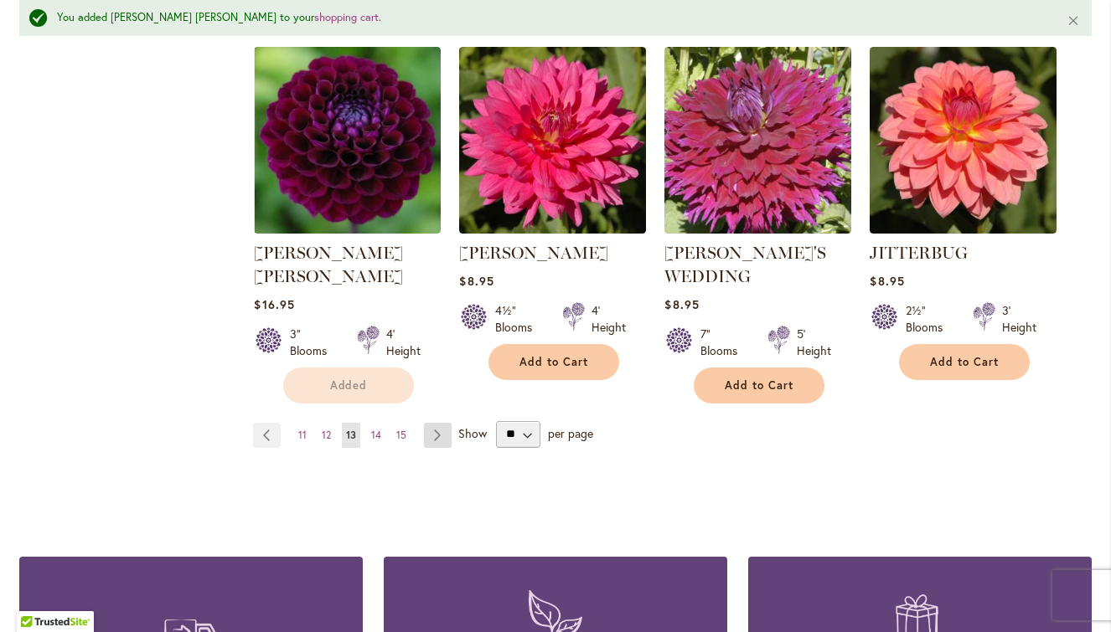
click at [440, 374] on li "JASON MATTHEW Rating: 51% 6 Reviews $16.95 3" Blooms 4' Height Added" at bounding box center [347, 225] width 188 height 359
click at [442, 423] on link "Page Next" at bounding box center [438, 435] width 28 height 25
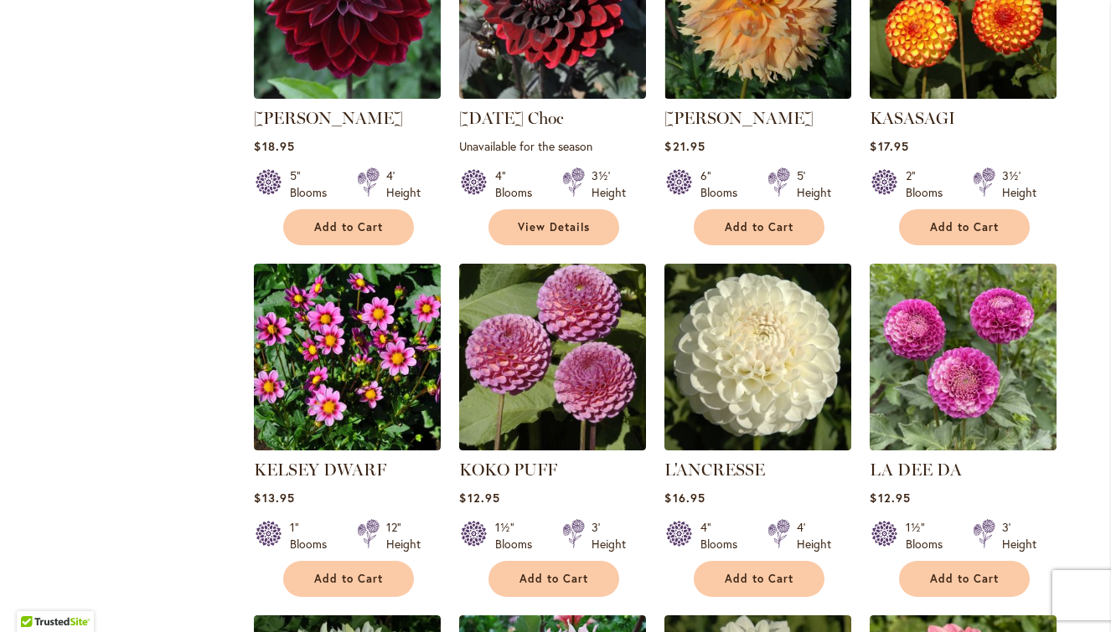
scroll to position [865, 0]
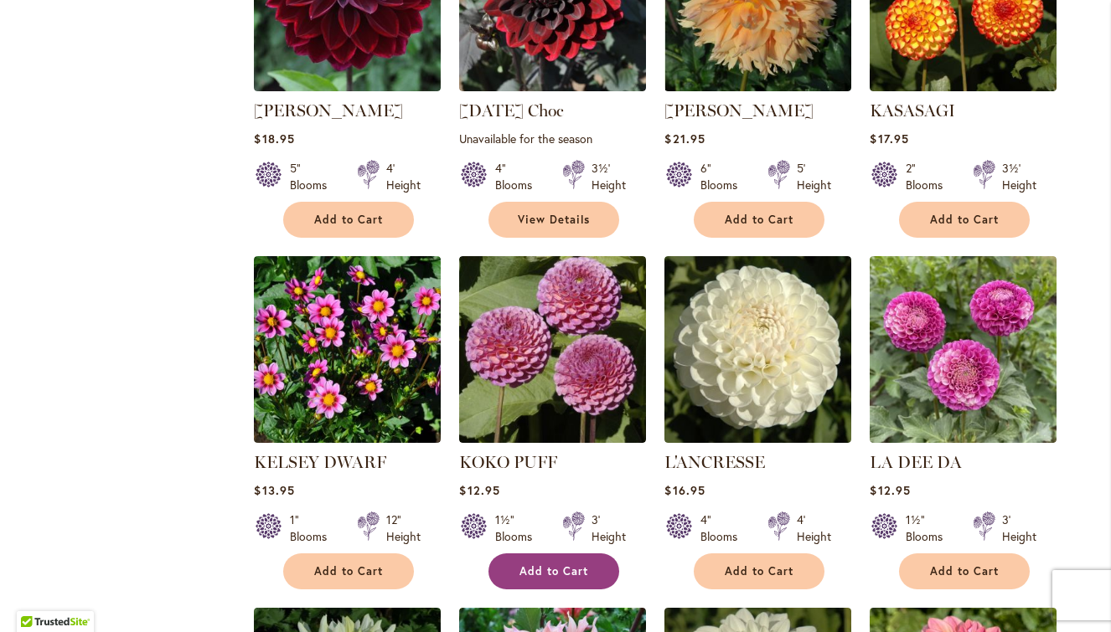
click at [514, 557] on button "Add to Cart" at bounding box center [553, 572] width 131 height 36
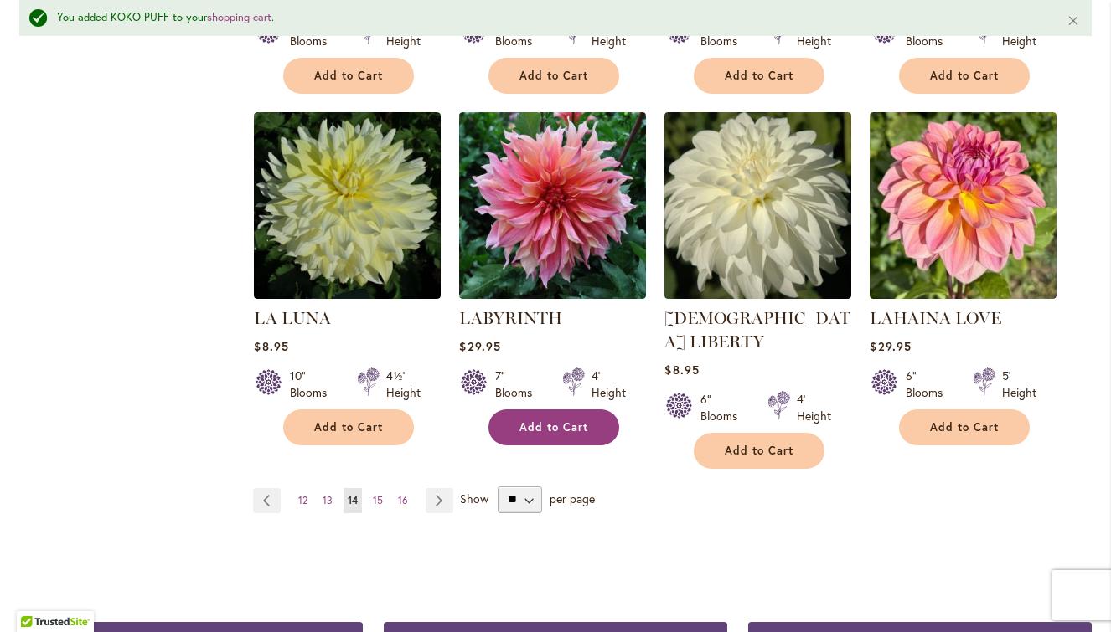
scroll to position [1420, 0]
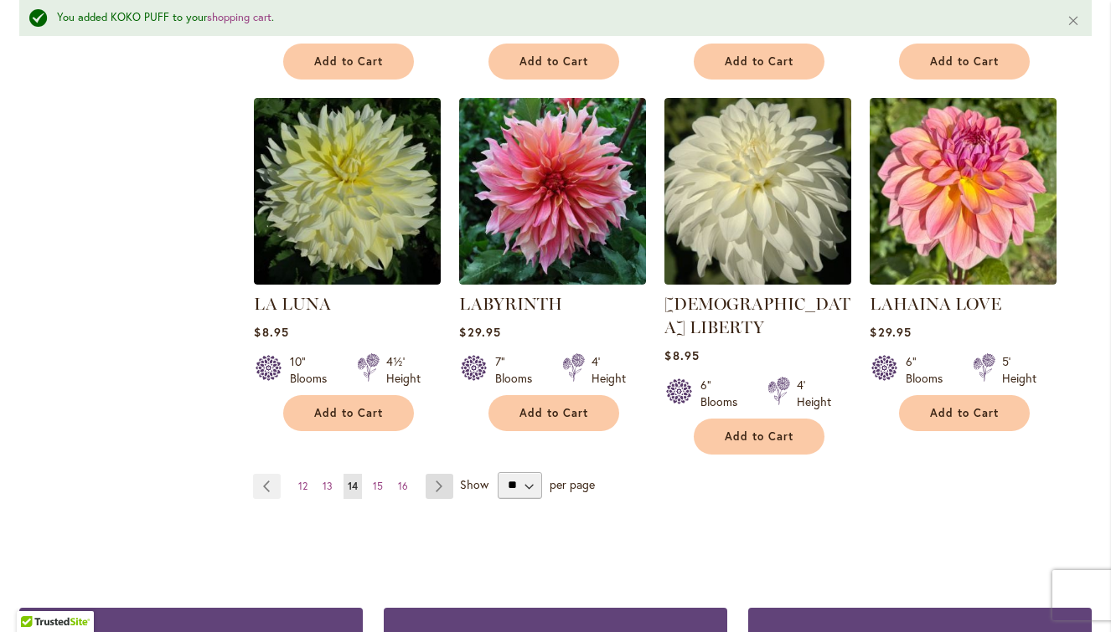
click at [439, 474] on link "Page Next" at bounding box center [440, 486] width 28 height 25
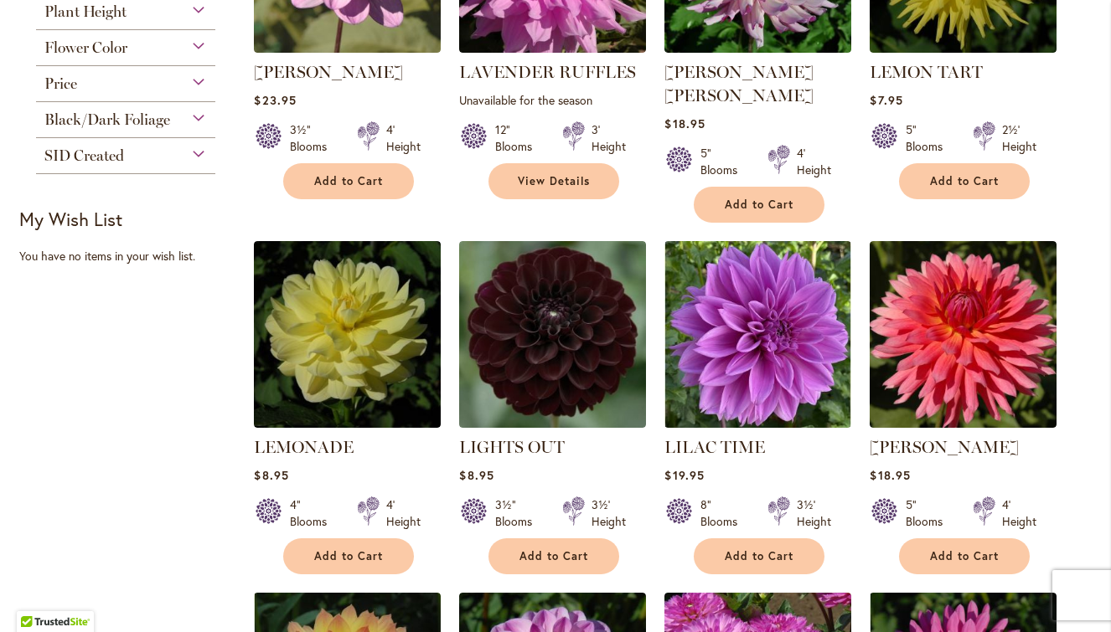
scroll to position [559, 0]
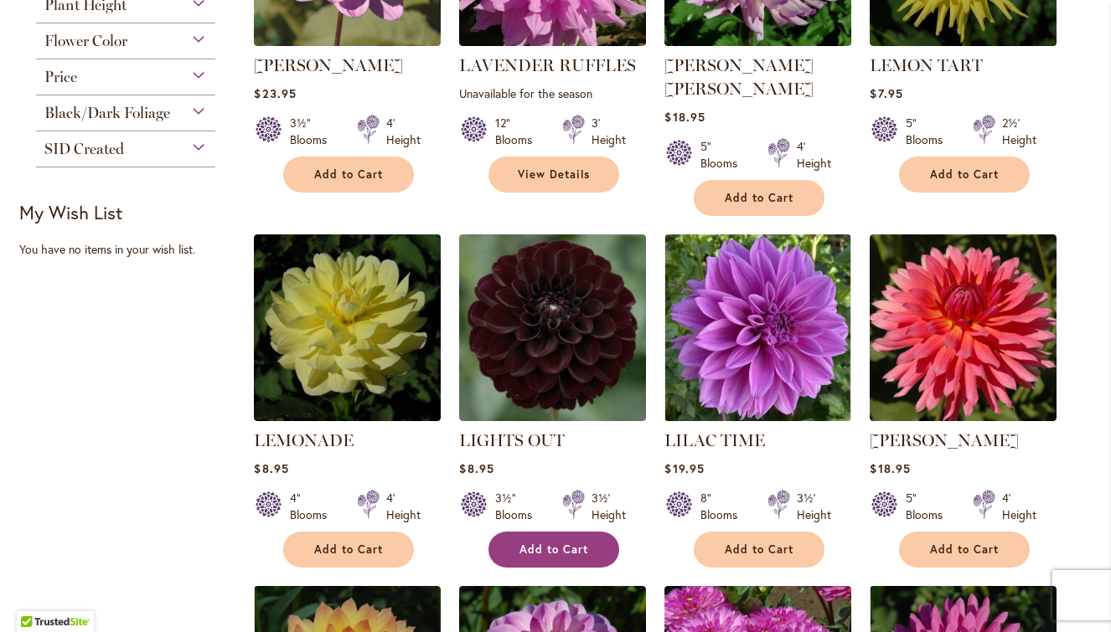
click at [585, 543] on span "Add to Cart" at bounding box center [553, 550] width 69 height 14
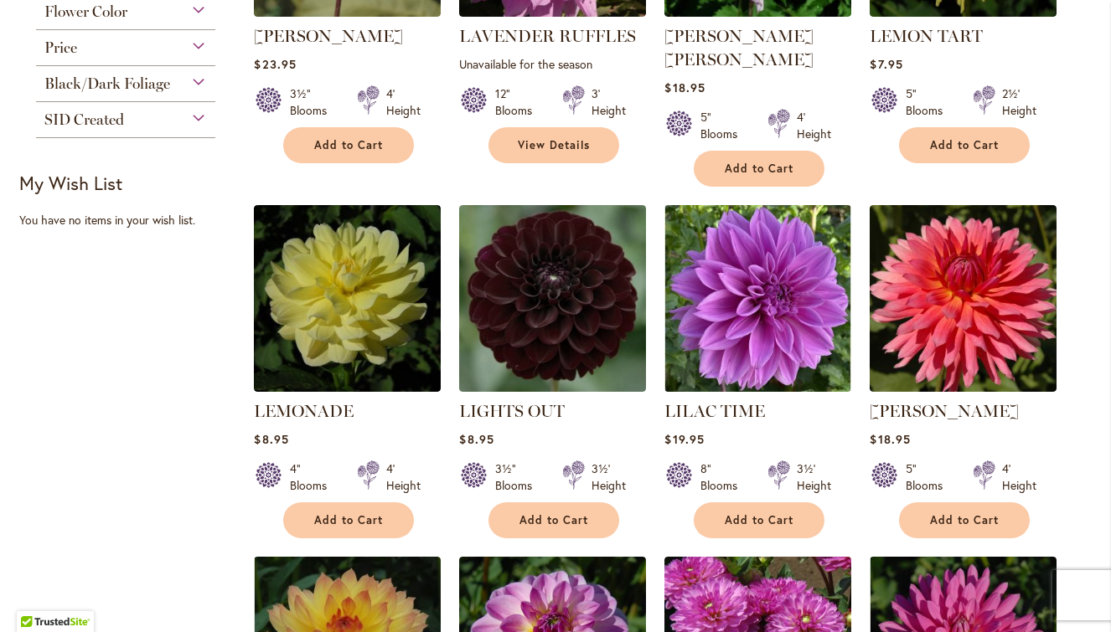
scroll to position [578, 0]
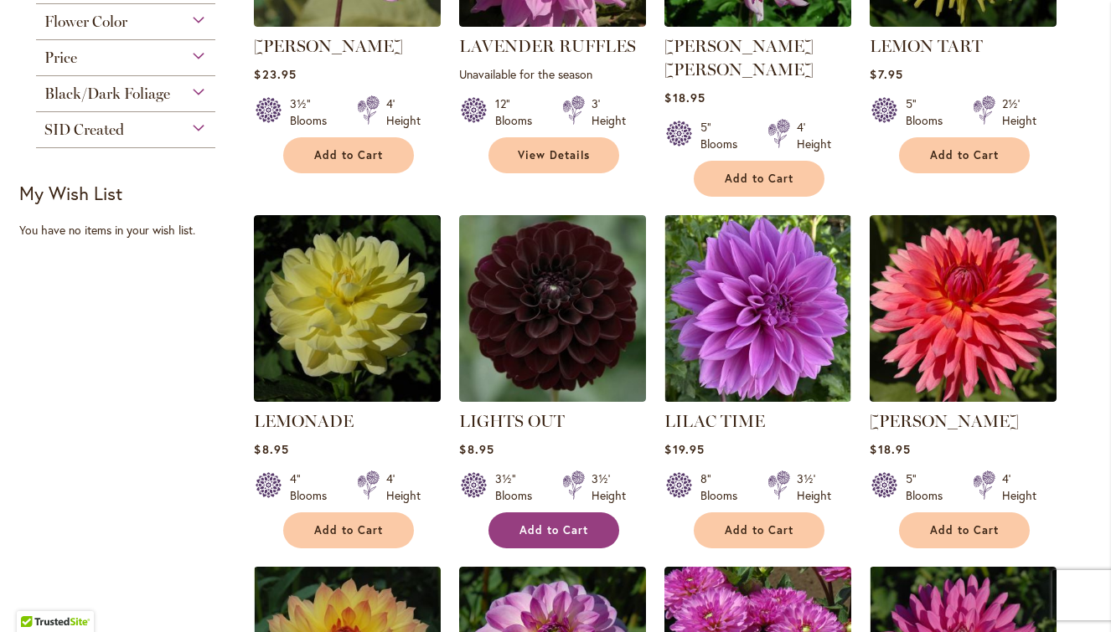
click at [559, 514] on button "Add to Cart" at bounding box center [553, 531] width 131 height 36
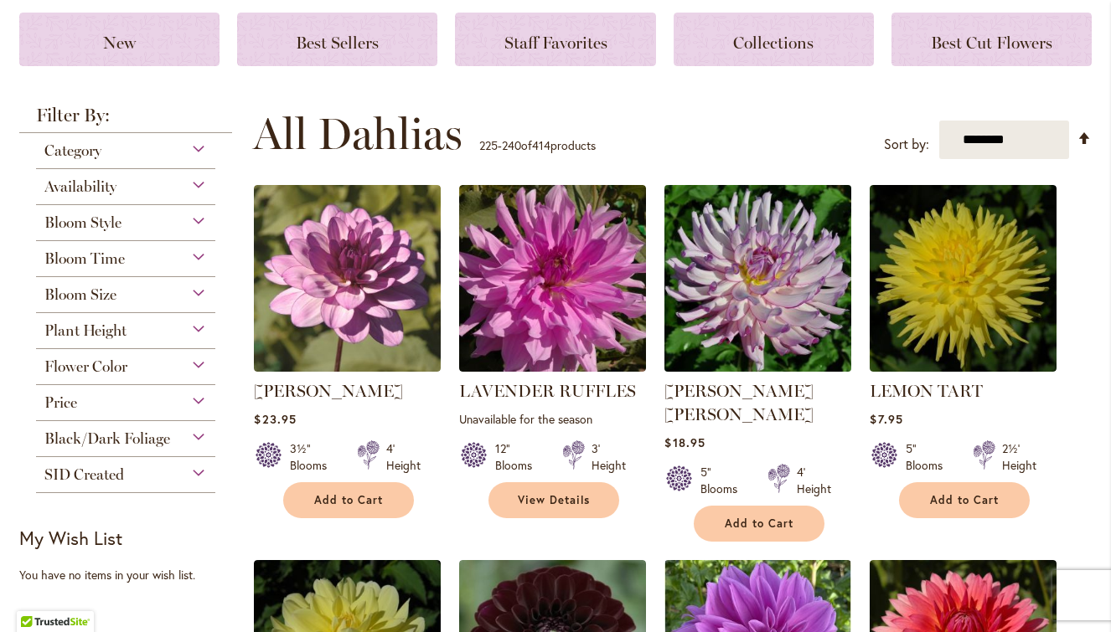
scroll to position [127, 0]
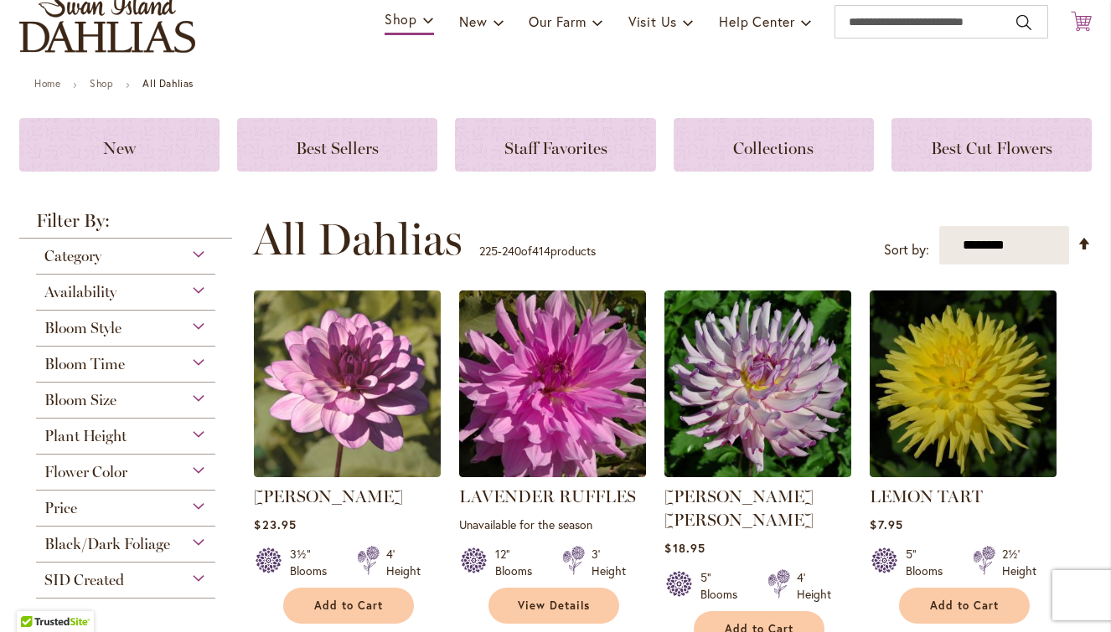
click at [1079, 24] on icon at bounding box center [1080, 21] width 21 height 20
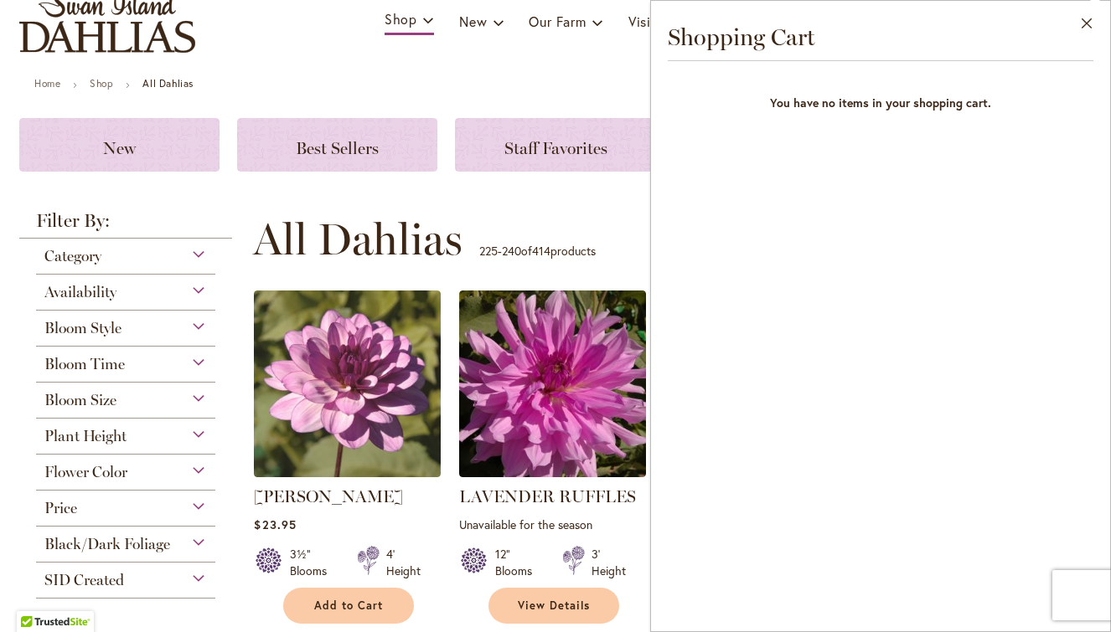
click at [1079, 24] on button "Close" at bounding box center [1087, 27] width 46 height 53
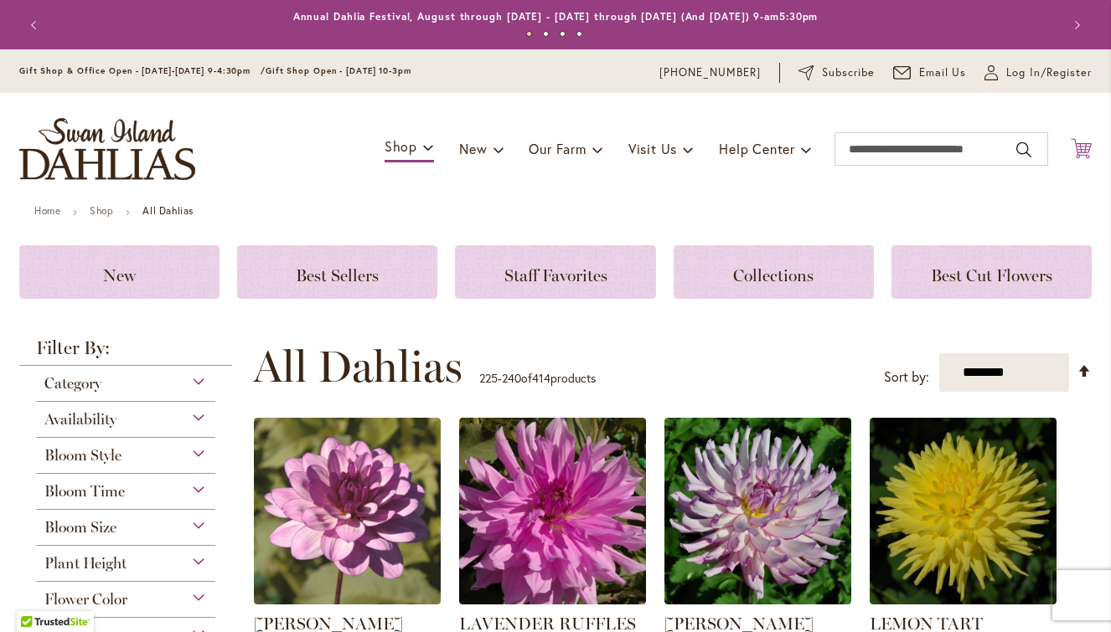
click at [1082, 155] on icon "Cart .cls-1 { fill: #231f20; }" at bounding box center [1080, 148] width 21 height 21
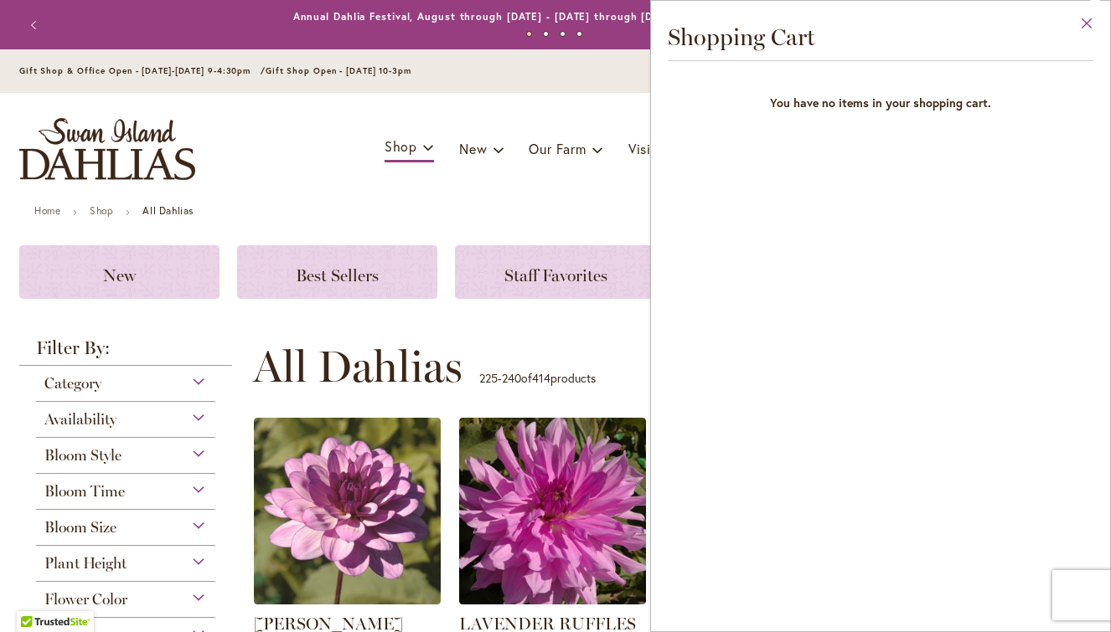
click at [1092, 16] on button "Close" at bounding box center [1087, 27] width 46 height 53
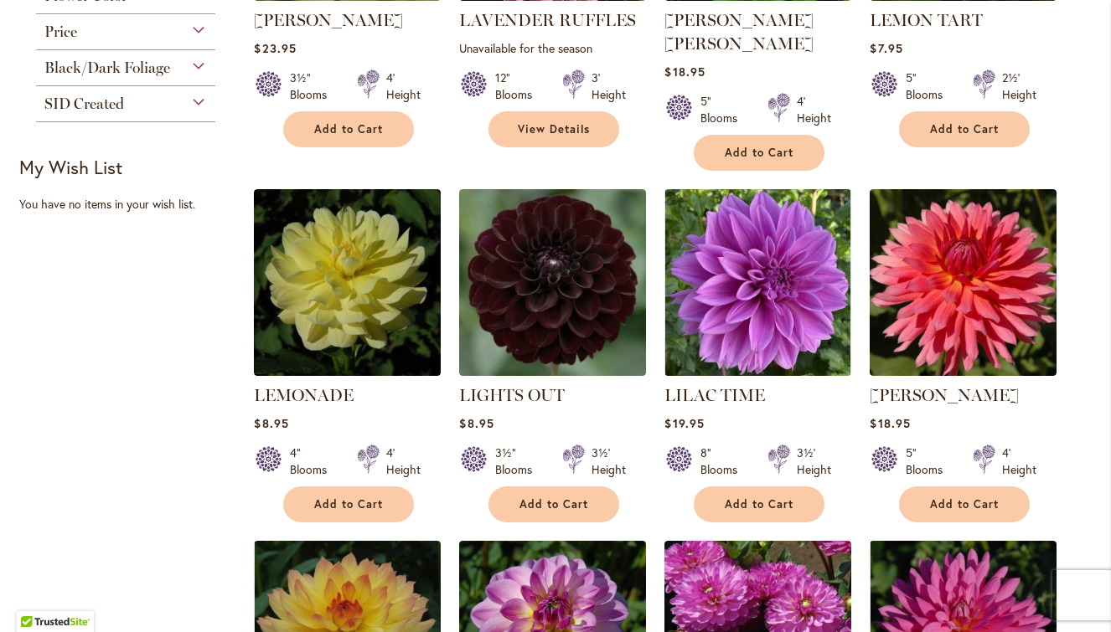
scroll to position [612, 0]
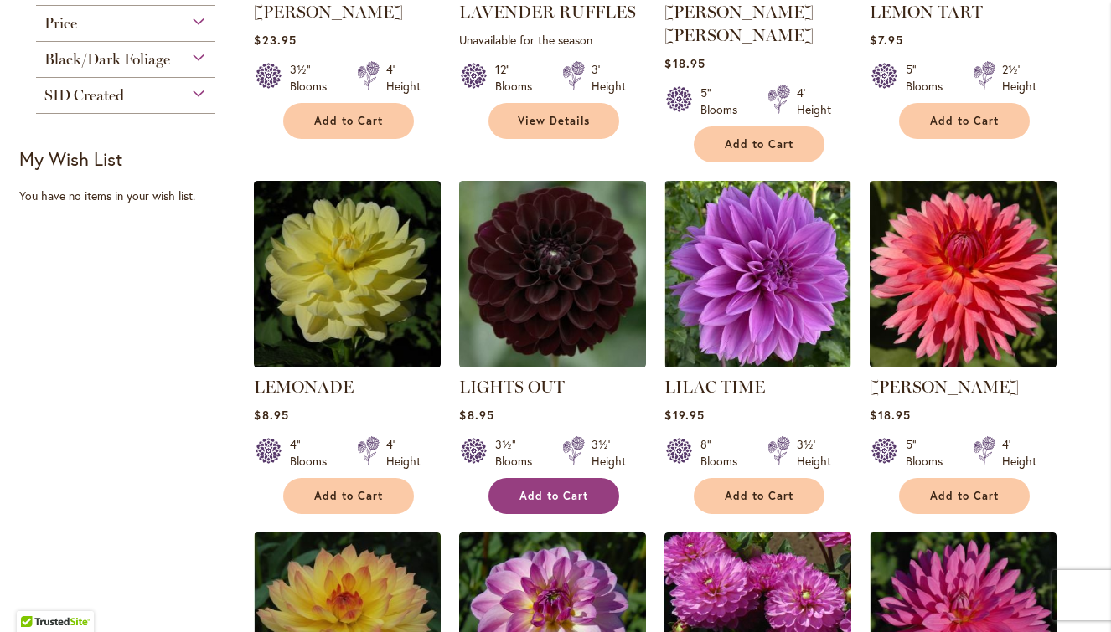
click at [567, 489] on span "Add to Cart" at bounding box center [553, 496] width 69 height 14
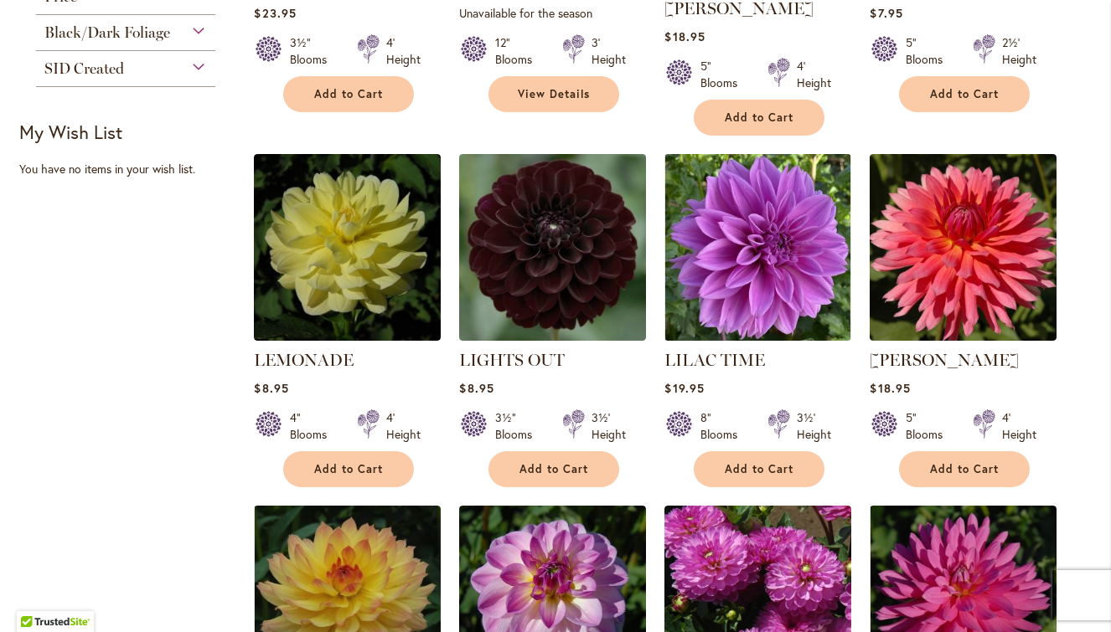
scroll to position [641, 0]
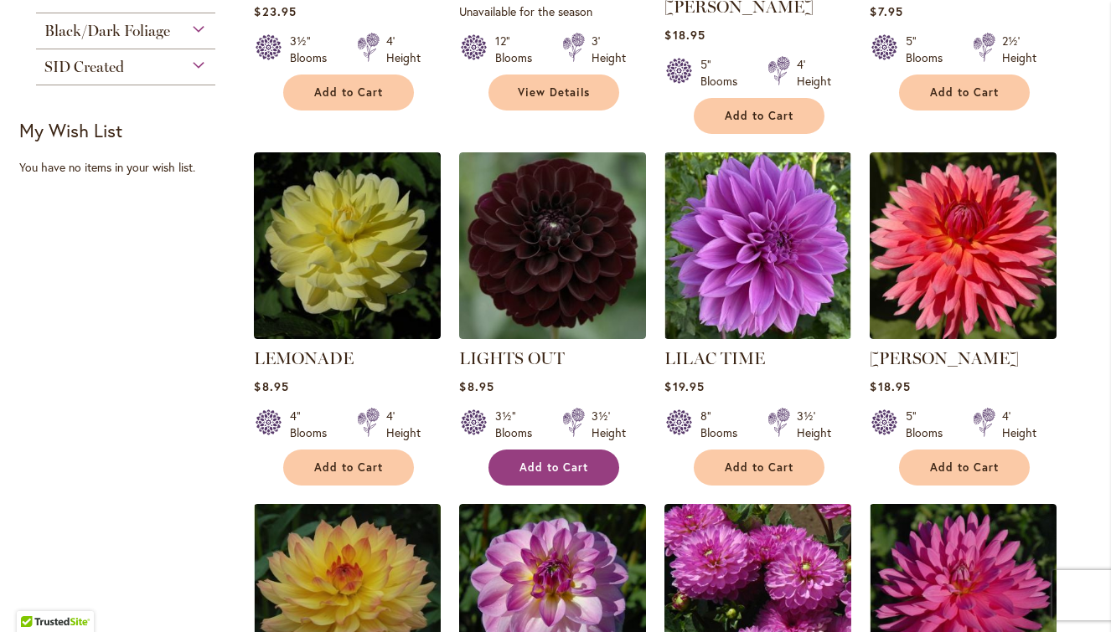
click at [556, 461] on span "Add to Cart" at bounding box center [553, 468] width 69 height 14
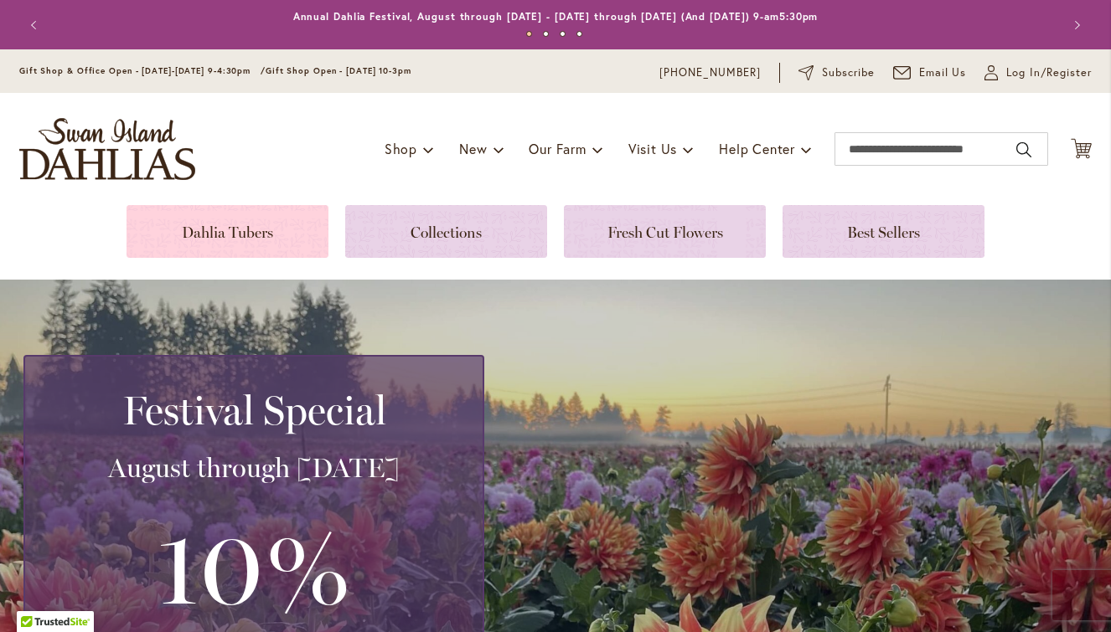
click at [236, 246] on link at bounding box center [227, 231] width 202 height 53
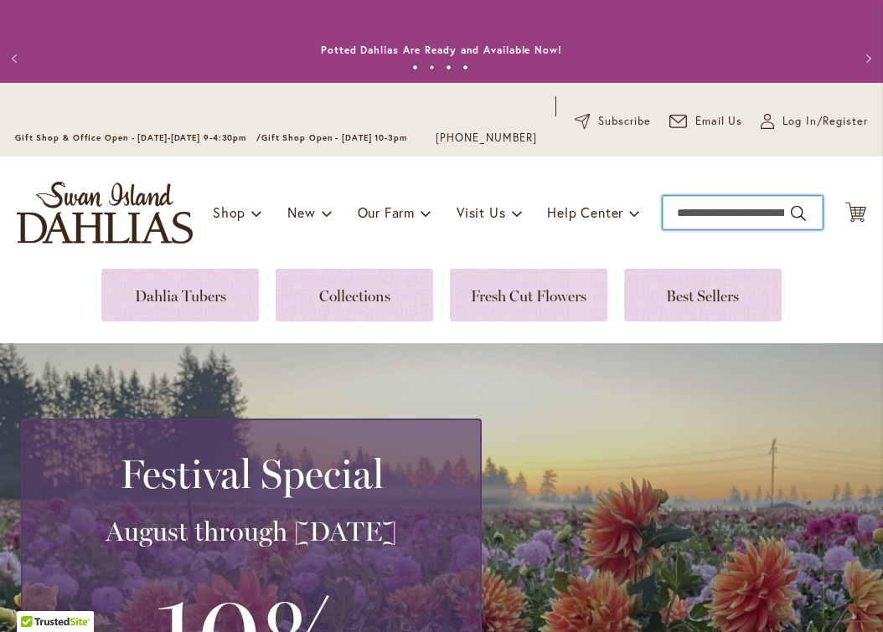
click at [725, 223] on input "Search" at bounding box center [743, 213] width 160 height 34
type input "**********"
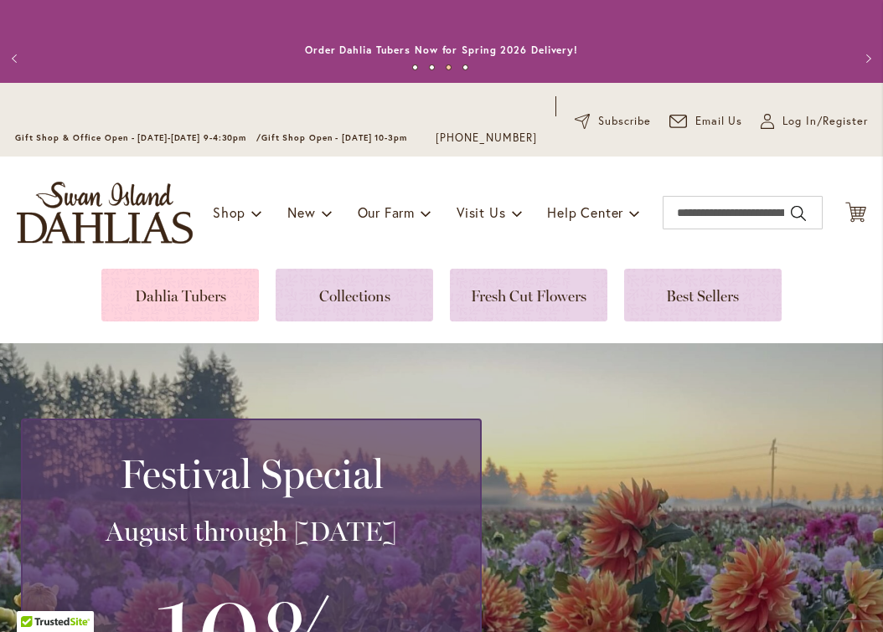
click at [198, 292] on link at bounding box center [179, 295] width 157 height 53
click at [162, 318] on link at bounding box center [179, 295] width 157 height 53
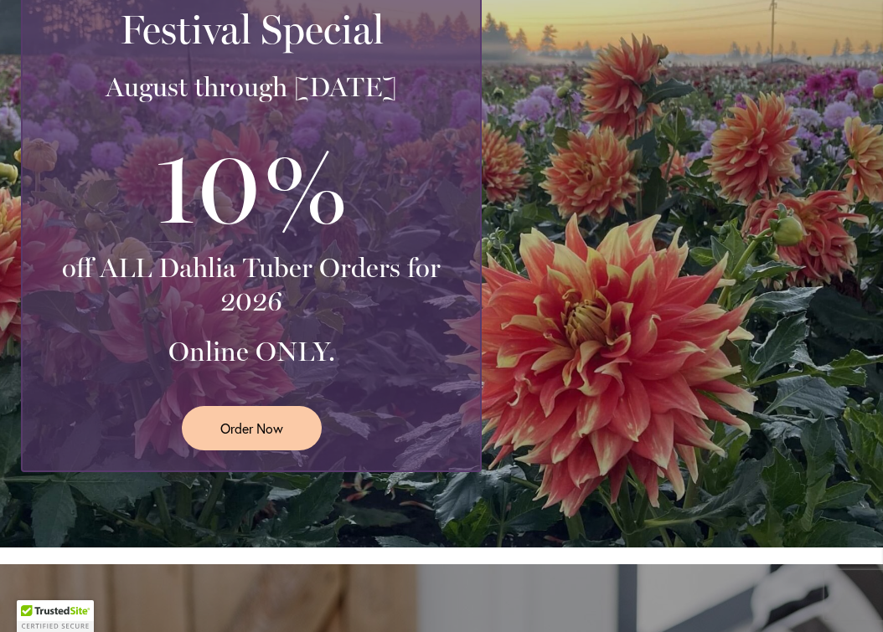
scroll to position [446, 0]
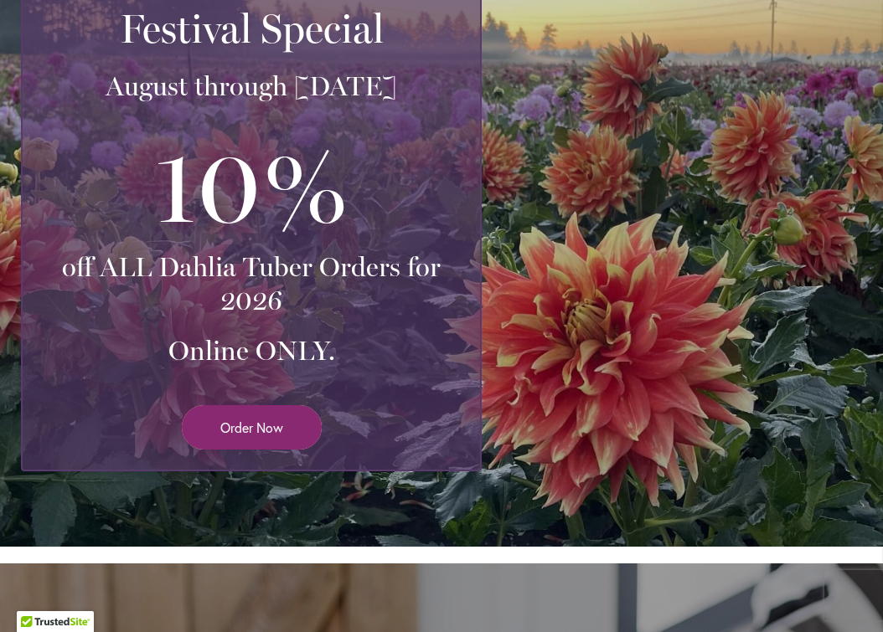
click at [230, 437] on span "Order Now" at bounding box center [251, 427] width 63 height 19
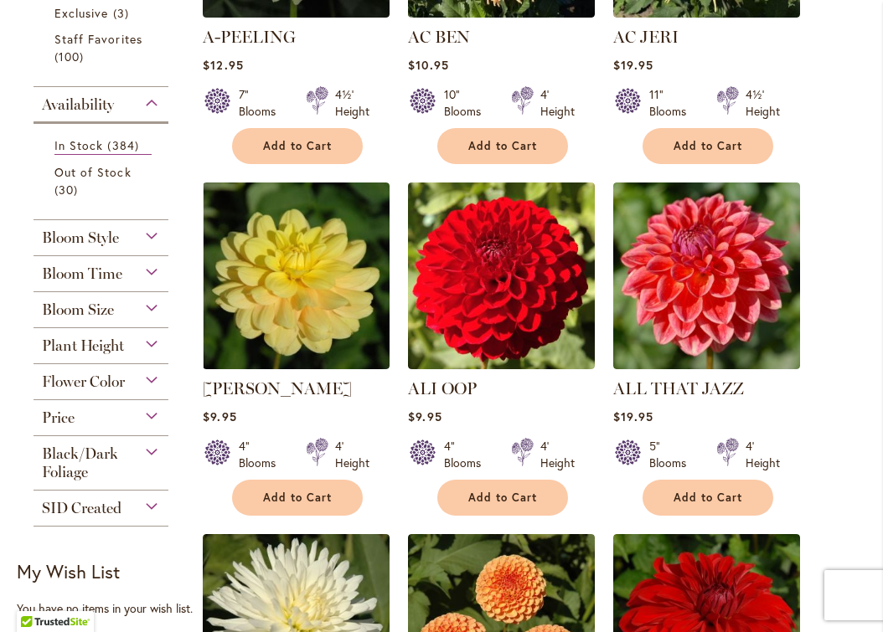
scroll to position [622, 0]
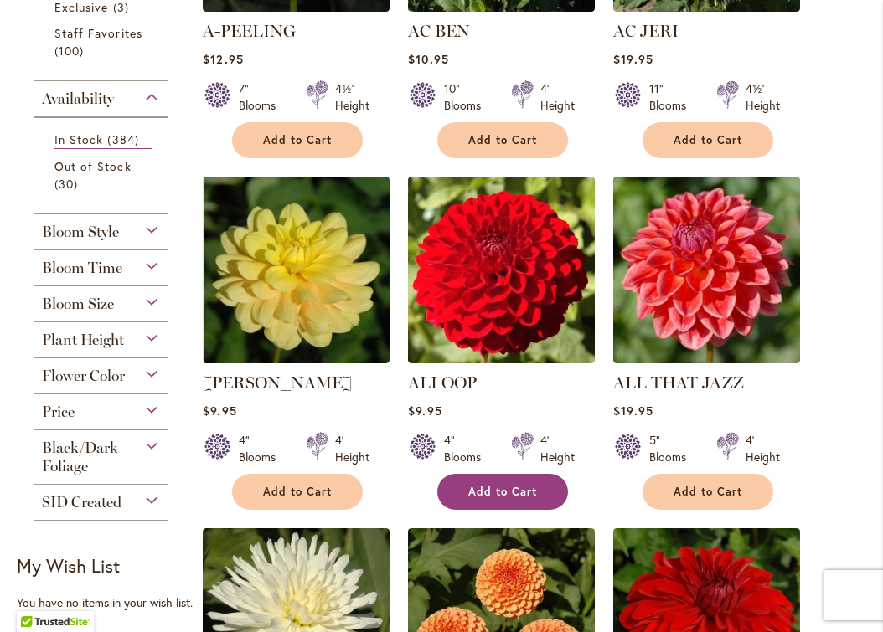
click at [514, 486] on span "Add to Cart" at bounding box center [502, 492] width 69 height 14
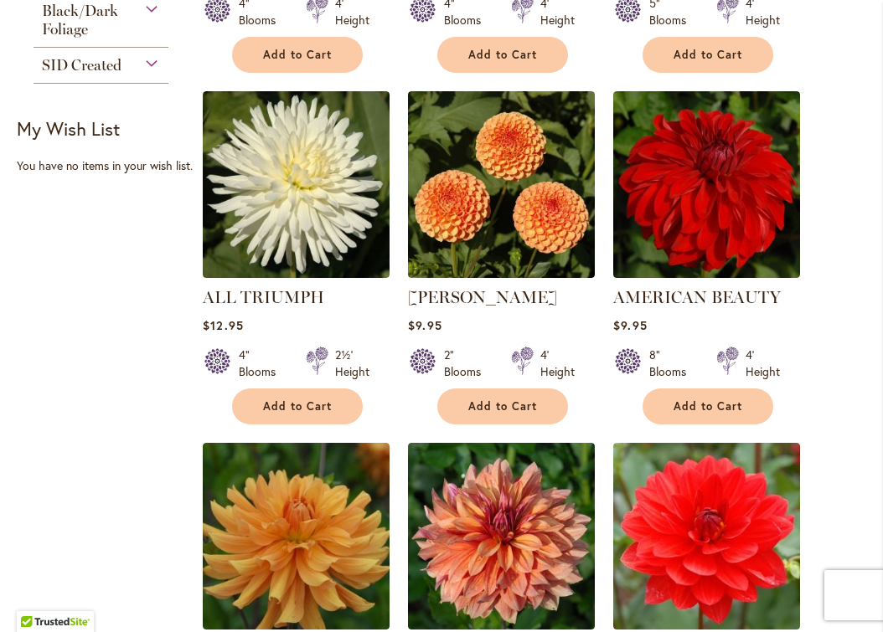
scroll to position [1060, 0]
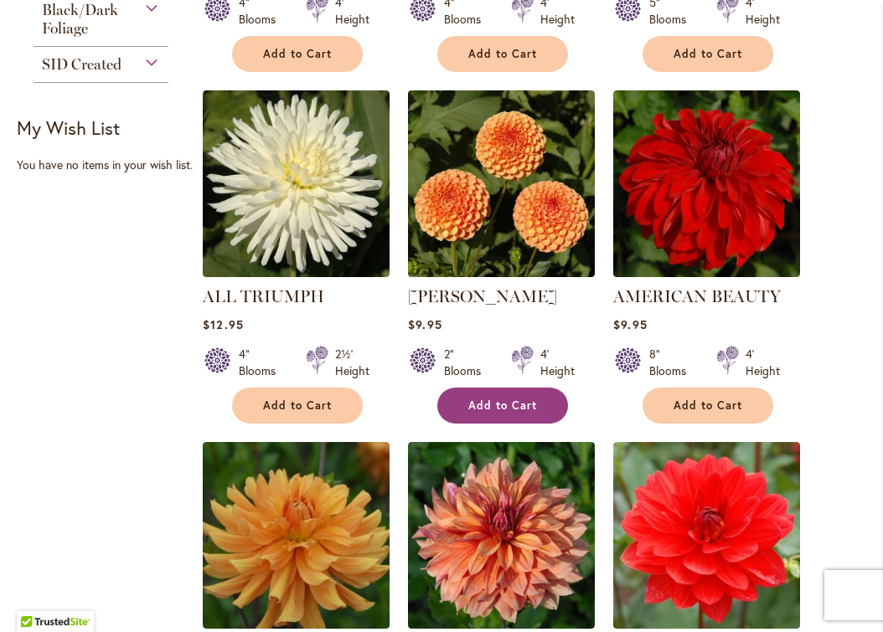
click at [486, 395] on button "Add to Cart" at bounding box center [502, 406] width 131 height 36
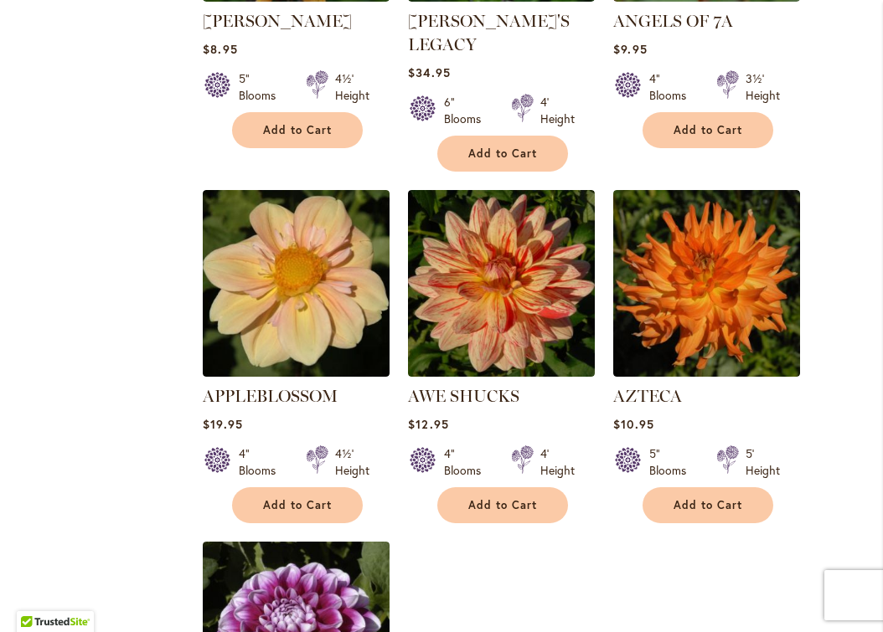
scroll to position [1693, 0]
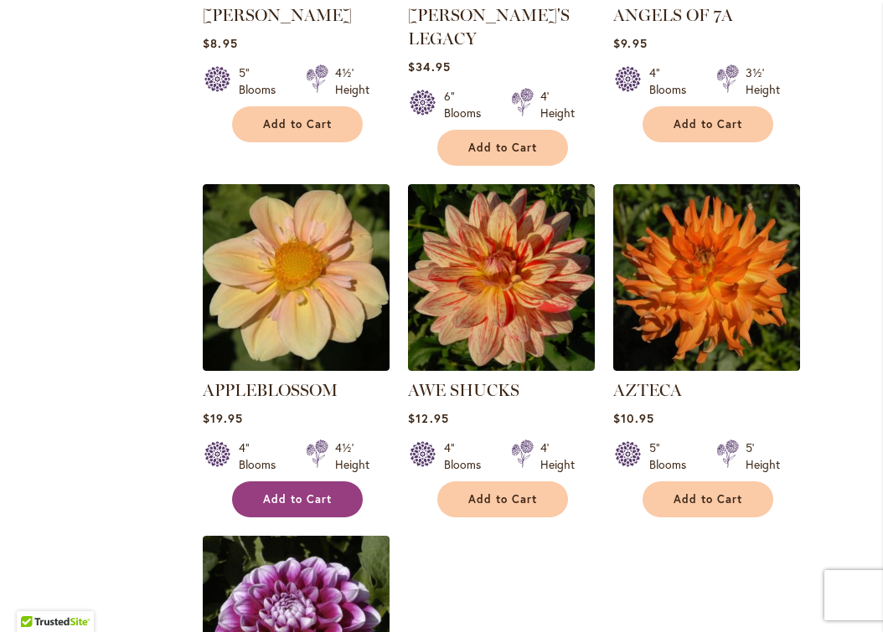
click at [306, 493] on span "Add to Cart" at bounding box center [297, 500] width 69 height 14
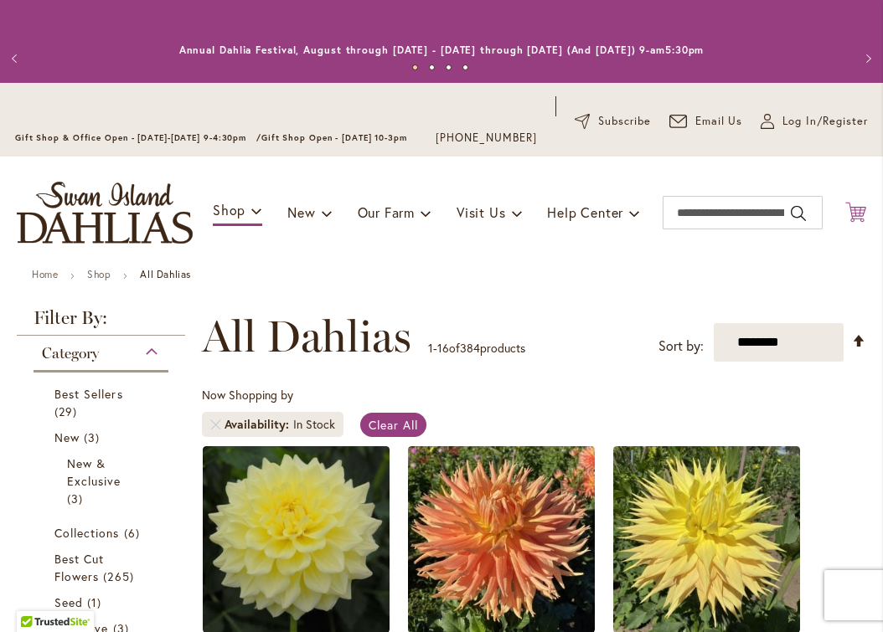
click at [855, 207] on icon "Cart .cls-1 { fill: #231f20; }" at bounding box center [855, 212] width 21 height 21
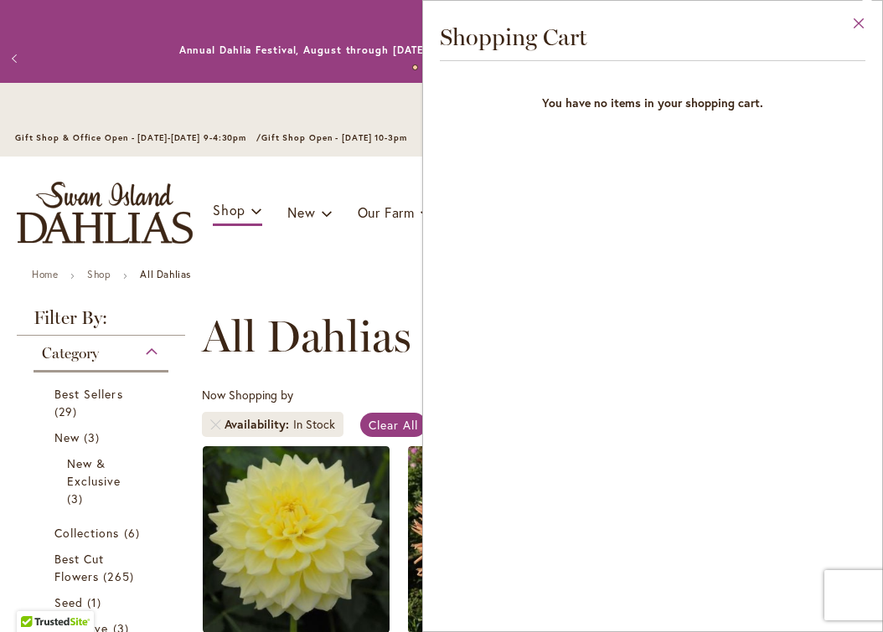
click at [859, 23] on button "Close" at bounding box center [859, 27] width 46 height 53
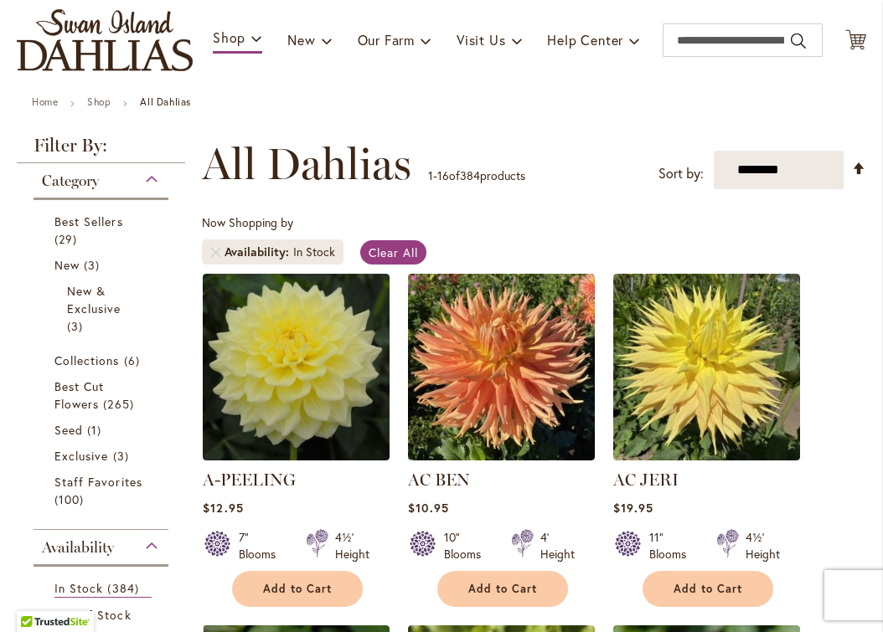
scroll to position [174, 0]
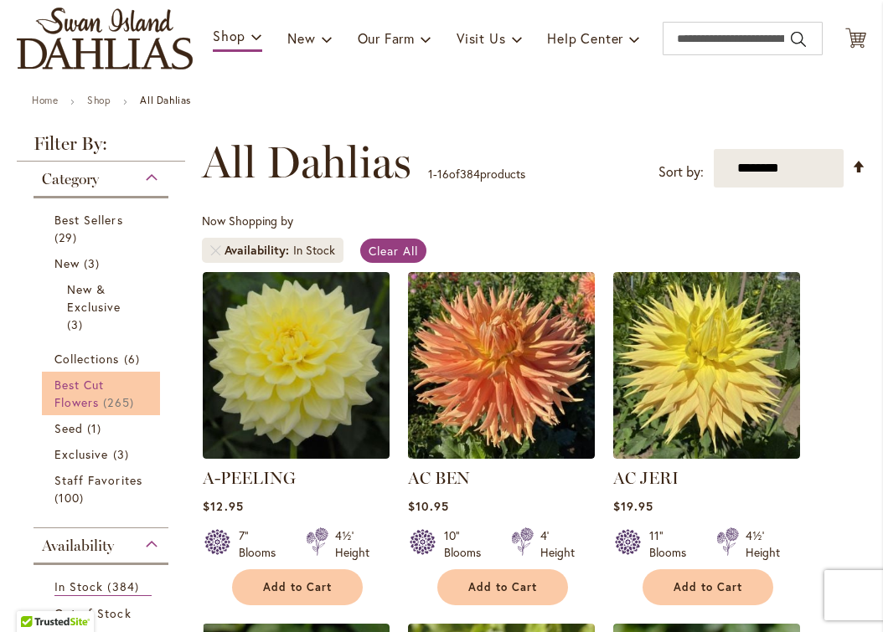
click at [91, 384] on span "Best Cut Flowers" at bounding box center [78, 394] width 49 height 34
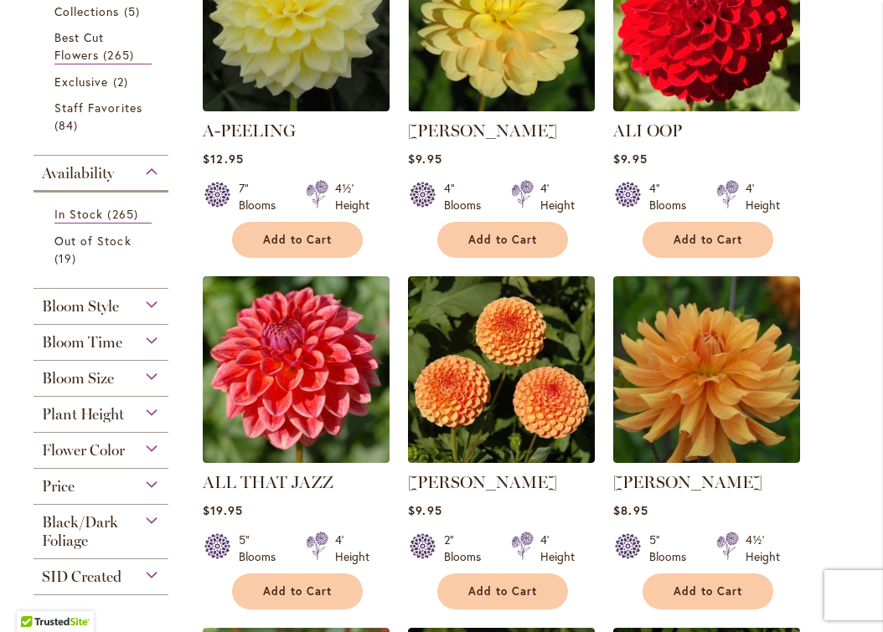
scroll to position [529, 0]
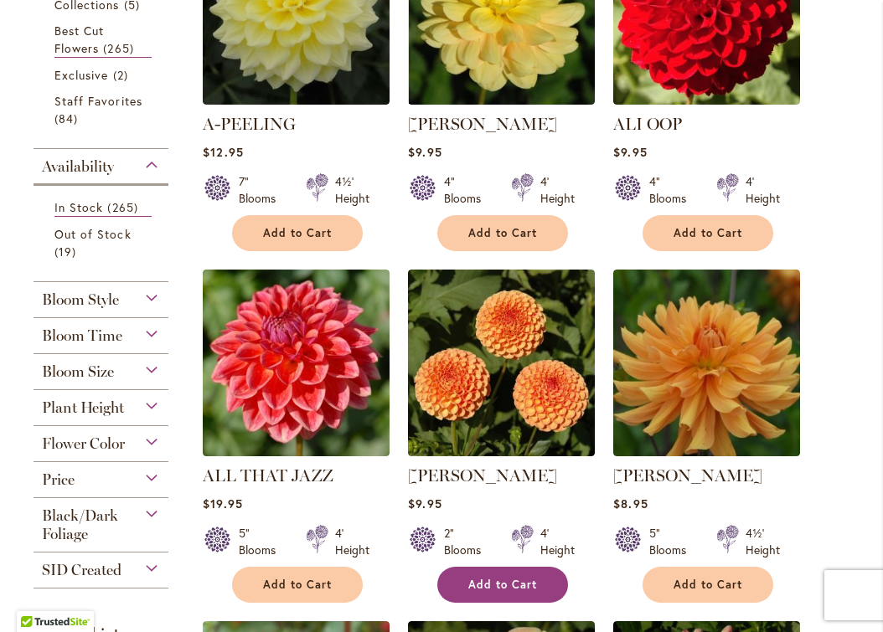
click at [482, 579] on span "Add to Cart" at bounding box center [502, 585] width 69 height 14
